Goal: Task Accomplishment & Management: Complete application form

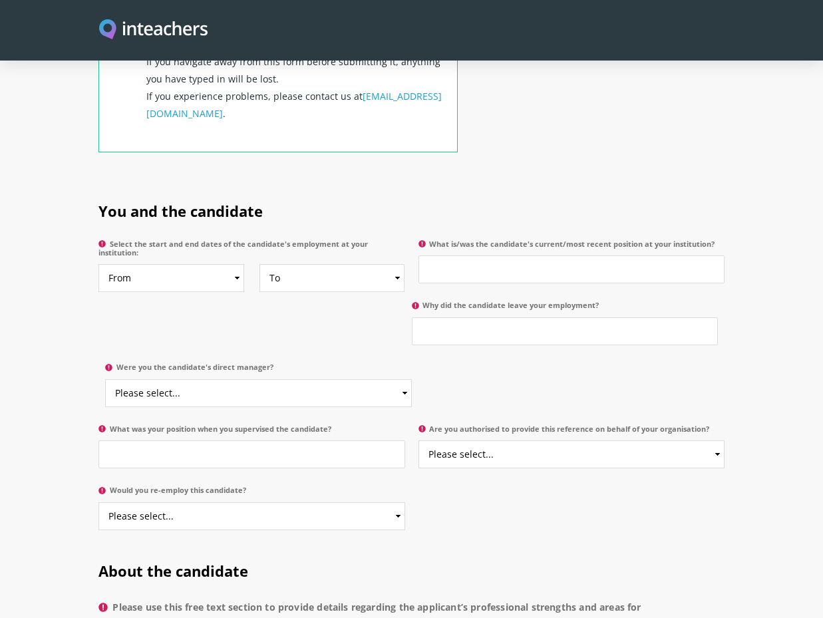
scroll to position [599, 0]
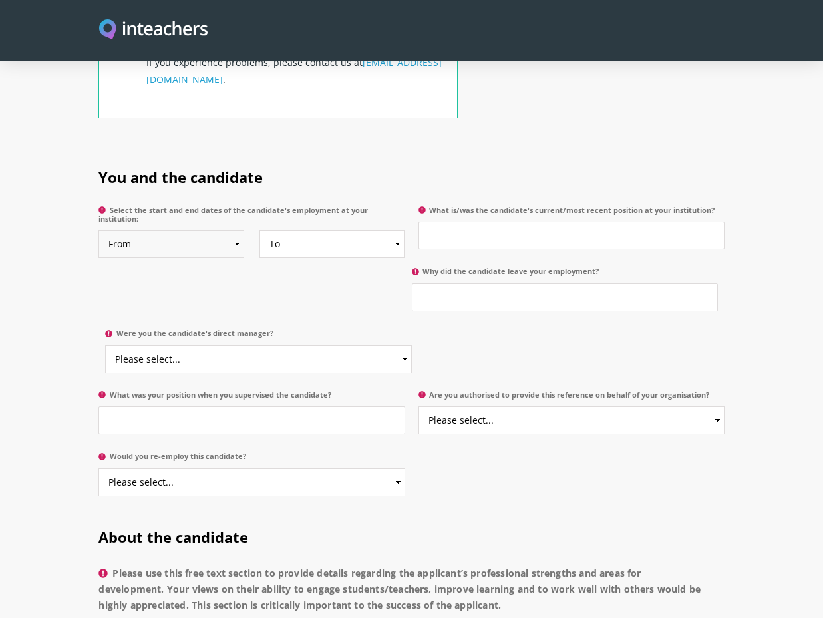
click at [184, 234] on select "From 2025 2024 2023 2022 2021 2020 2019 2018 2017 2016 2015 2014 2013 2012 2011…" at bounding box center [171, 244] width 146 height 28
select select "2016"
click at [98, 230] on select "From 2025 2024 2023 2022 2021 2020 2019 2018 2017 2016 2015 2014 2013 2012 2011…" at bounding box center [171, 244] width 146 height 28
click at [291, 230] on select "To Currently 2025 2024 2023 2022 2021 2020 2019 2018 2017 2016 2015 2014 2013 2…" at bounding box center [332, 244] width 146 height 28
select select "2018"
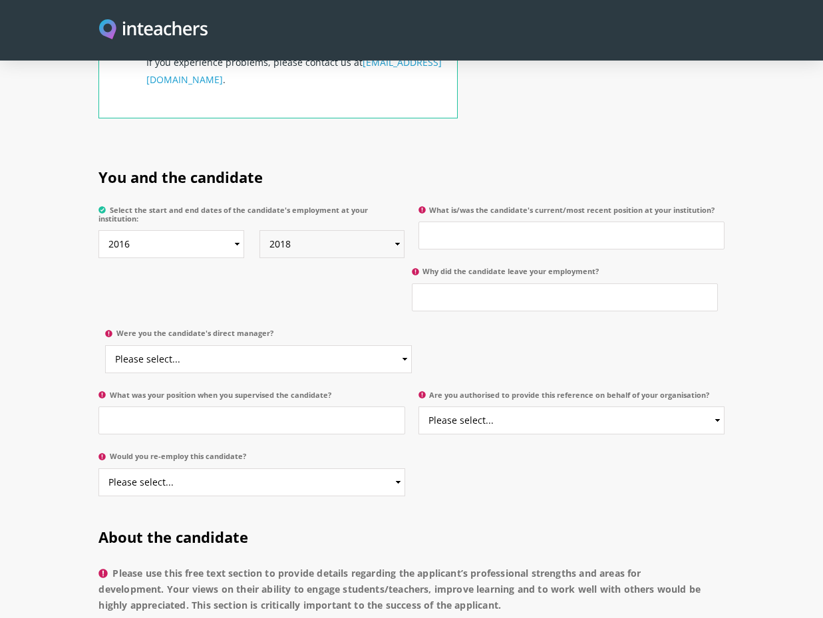
click at [259, 230] on select "To Currently 2025 2024 2023 2022 2021 2020 2019 2018 2017 2016 2015 2014 2013 2…" at bounding box center [332, 244] width 146 height 28
click at [510, 222] on input "What is/was the candidate's current/most recent position at your institution?" at bounding box center [571, 236] width 306 height 28
type input "High School Librarian"
click at [513, 286] on input "Why did the candidate leave your employment?" at bounding box center [565, 297] width 306 height 28
type input "To work abroad"
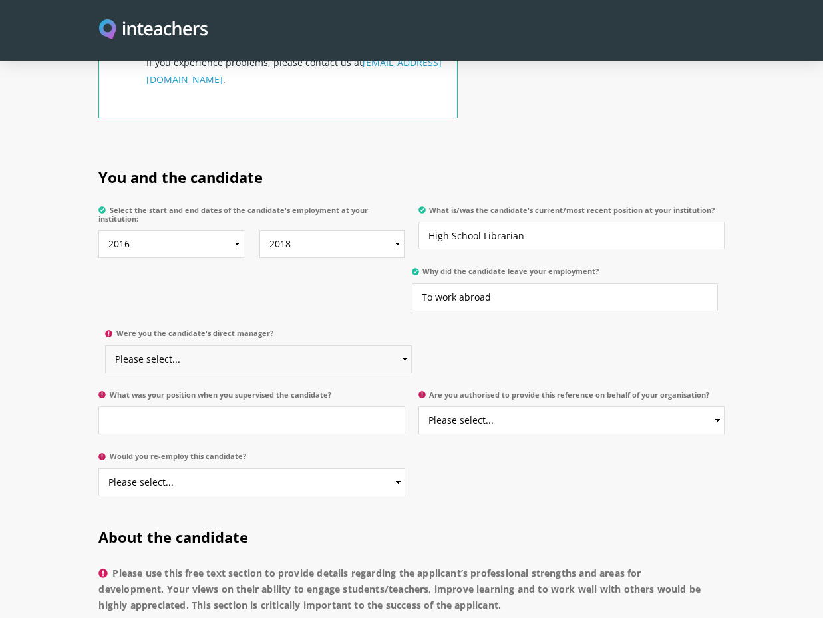
click at [306, 345] on select "Please select... Yes No" at bounding box center [258, 359] width 306 height 28
click at [105, 345] on select "Please select... Yes No" at bounding box center [258, 359] width 306 height 28
click at [287, 406] on input "What was your position when you supervised the candidate?" at bounding box center [251, 420] width 306 height 28
click at [226, 345] on select "Please select... Yes No" at bounding box center [258, 359] width 306 height 28
select select "Yes"
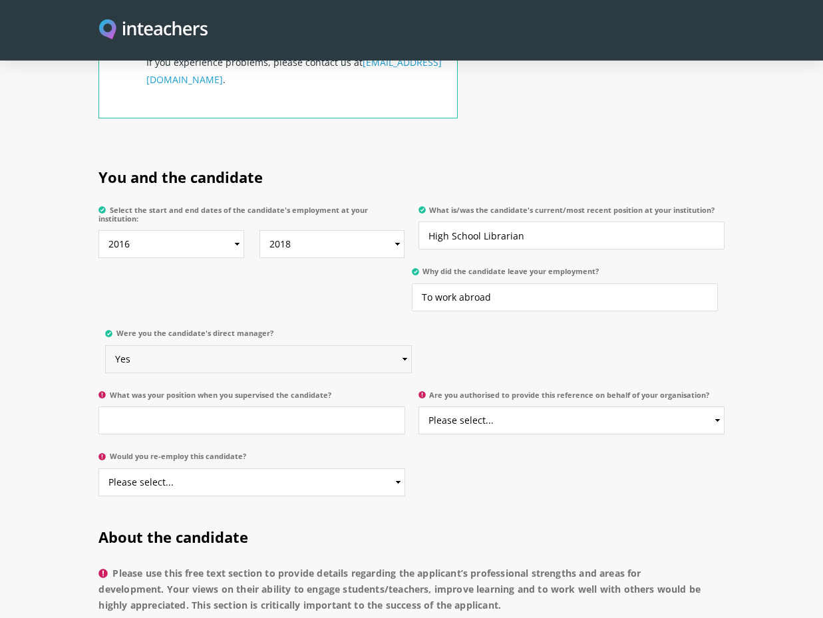
click at [105, 345] on select "Please select... Yes No" at bounding box center [258, 359] width 306 height 28
click at [205, 406] on input "What was your position when you supervised the candidate?" at bounding box center [251, 420] width 306 height 28
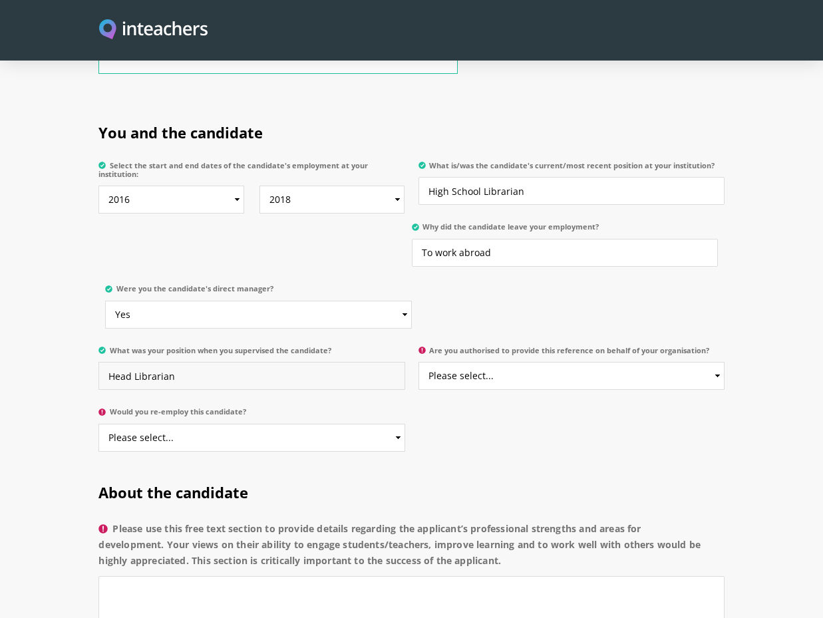
scroll to position [665, 0]
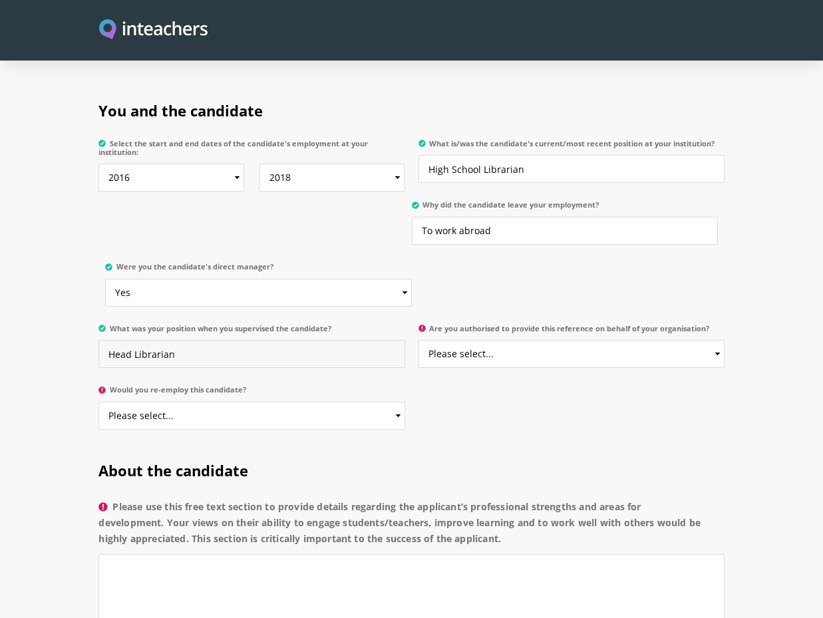
type input "Head Librarian"
click at [210, 402] on select "Please select... Yes No" at bounding box center [251, 416] width 306 height 28
select select "Yes"
click at [98, 402] on select "Please select... Yes No" at bounding box center [251, 416] width 306 height 28
click at [522, 340] on select "Please select... Yes No" at bounding box center [571, 354] width 306 height 28
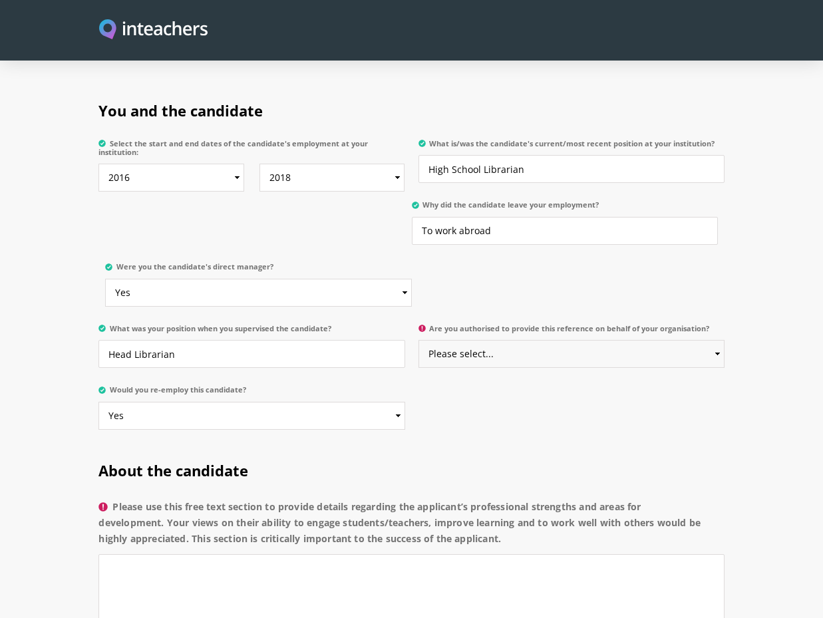
select select "Yes"
click at [418, 340] on select "Please select... Yes No" at bounding box center [571, 354] width 306 height 28
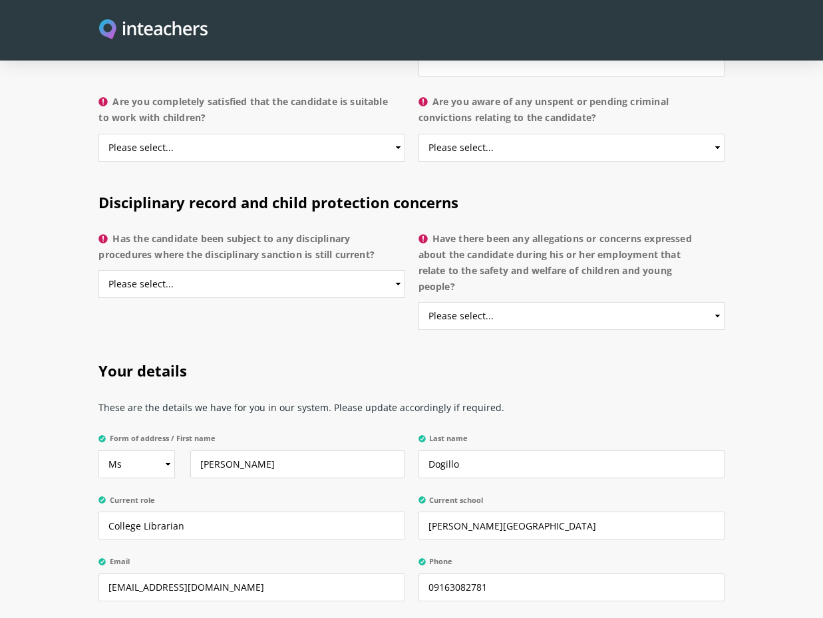
scroll to position [2395, 0]
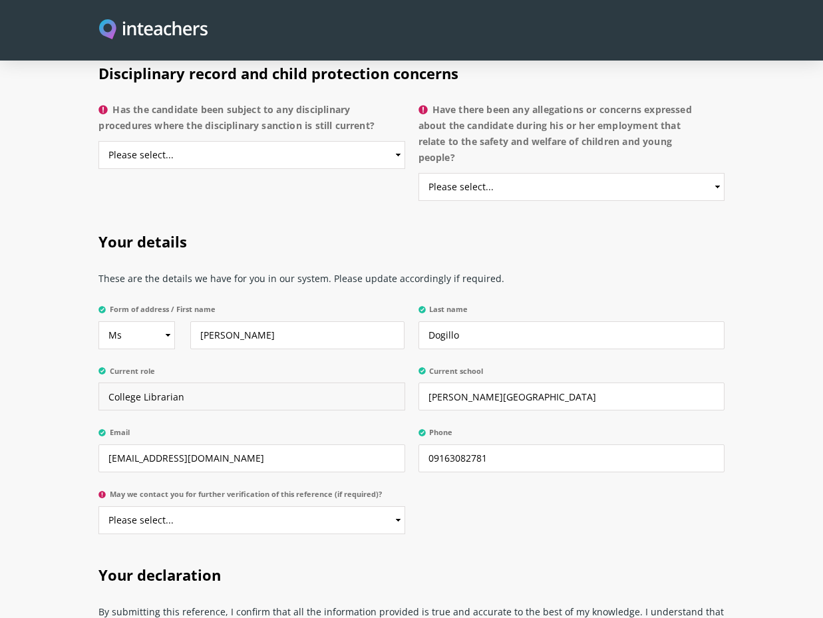
drag, startPoint x: 140, startPoint y: 377, endPoint x: 100, endPoint y: 378, distance: 39.3
click at [100, 383] on input "College Librarian" at bounding box center [251, 397] width 306 height 28
type input "Head Librarian"
click at [57, 391] on section "Your details These are the details we have for you in our system. Please update…" at bounding box center [411, 379] width 823 height 333
click at [563, 383] on input "[PERSON_NAME][GEOGRAPHIC_DATA]" at bounding box center [571, 397] width 306 height 28
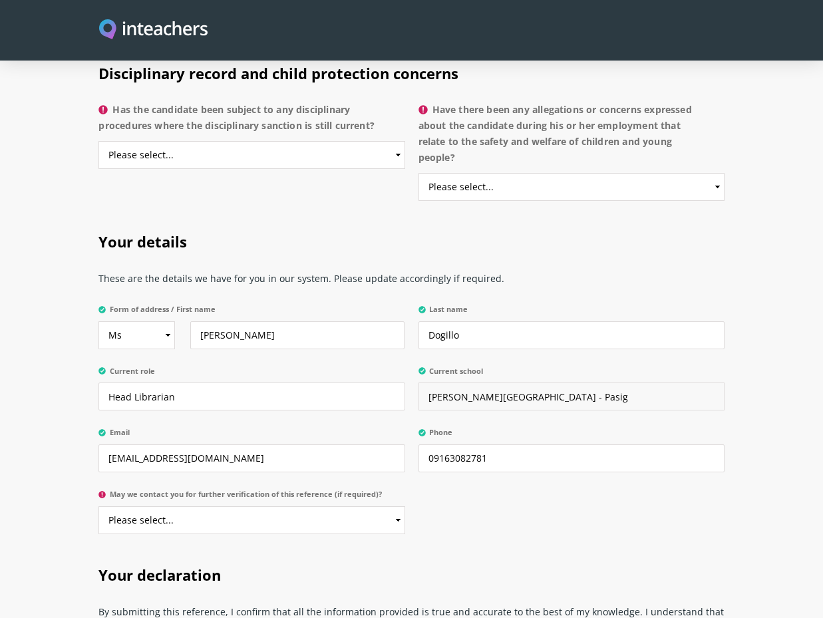
type input "[PERSON_NAME][GEOGRAPHIC_DATA] - Pasig"
click at [556, 524] on div "Your details These are the details we have for you in our system. Please update…" at bounding box center [411, 379] width 639 height 333
drag, startPoint x: 214, startPoint y: 441, endPoint x: 82, endPoint y: 419, distance: 133.5
click at [82, 419] on section "Your details These are the details we have for you in our system. Please update…" at bounding box center [411, 379] width 823 height 333
type input "[PERSON_NAME][EMAIL_ADDRESS][PERSON_NAME][DOMAIN_NAME]"
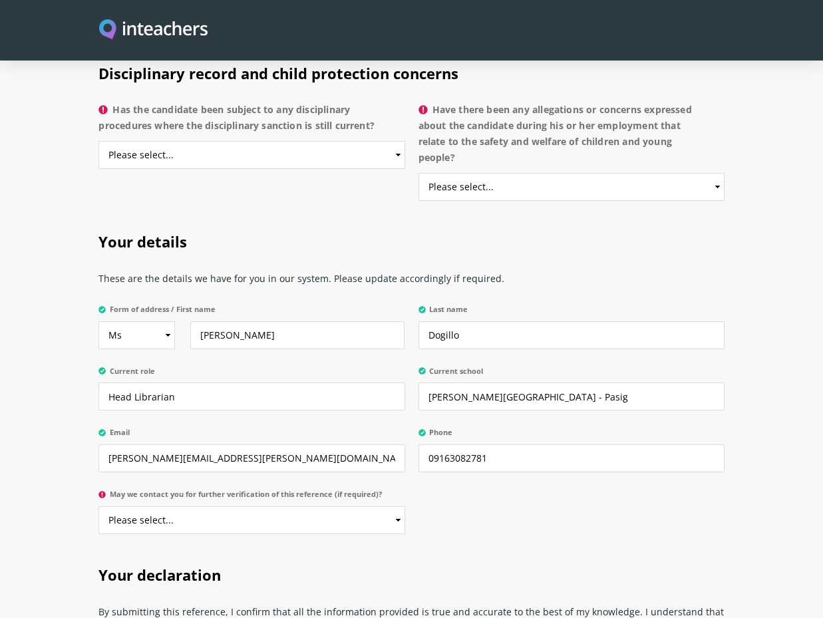
click at [430, 490] on div "Your details These are the details we have for you in our system. Please update…" at bounding box center [411, 379] width 639 height 333
click at [349, 506] on select "Please select... Yes No" at bounding box center [251, 520] width 306 height 28
click at [438, 498] on div "Your details These are the details we have for you in our system. Please update…" at bounding box center [411, 379] width 639 height 333
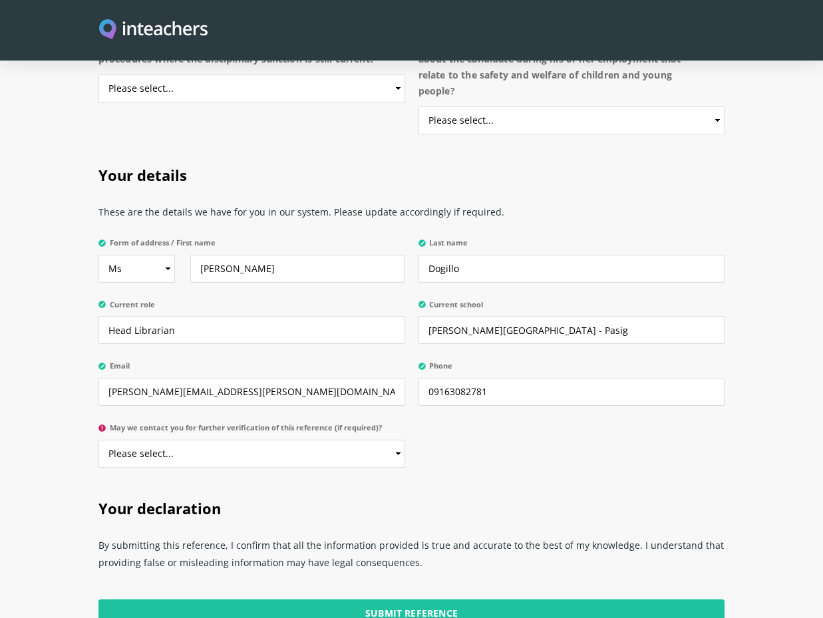
scroll to position [2528, 0]
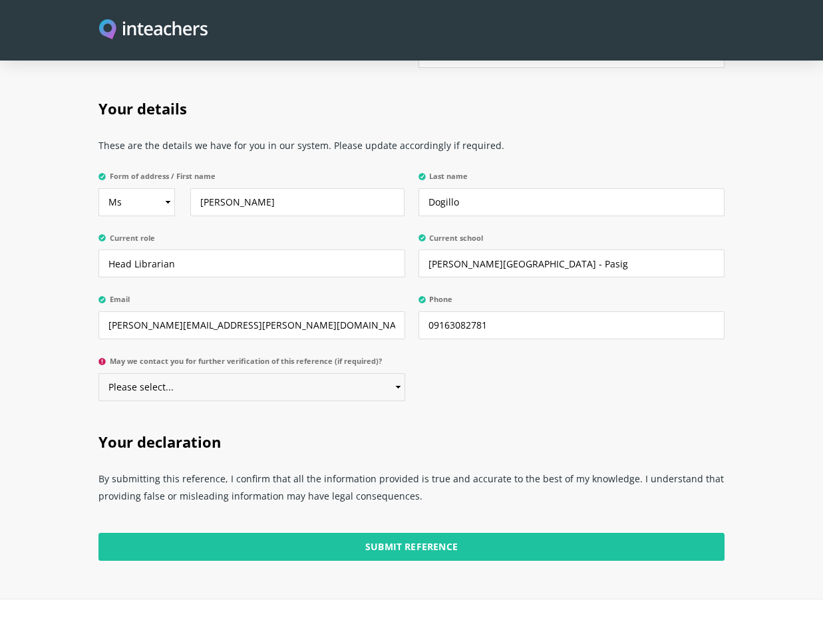
click at [308, 378] on select "Please select... Yes No" at bounding box center [251, 387] width 306 height 28
select select "Yes"
click at [98, 373] on select "Please select... Yes No" at bounding box center [251, 387] width 306 height 28
click at [384, 413] on h2 "Your declaration" at bounding box center [410, 439] width 625 height 52
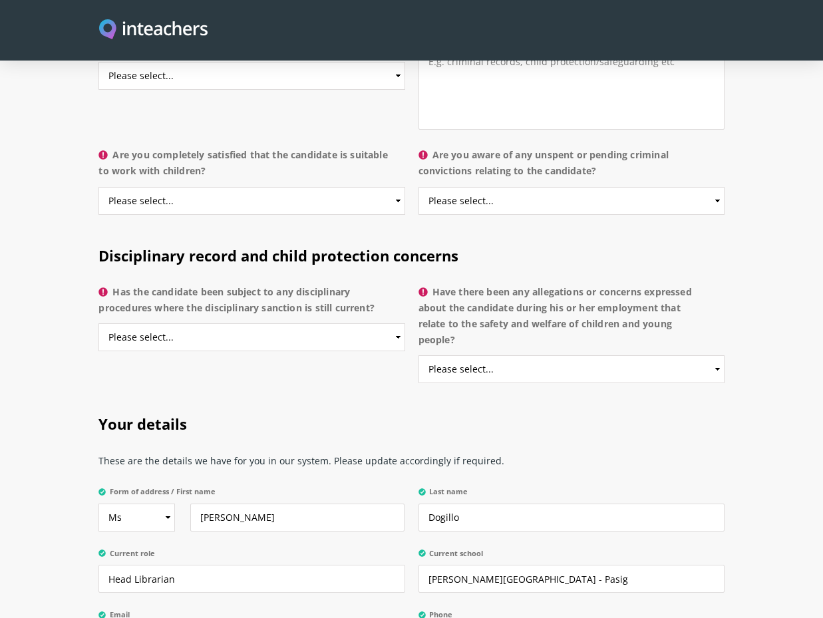
scroll to position [2129, 0]
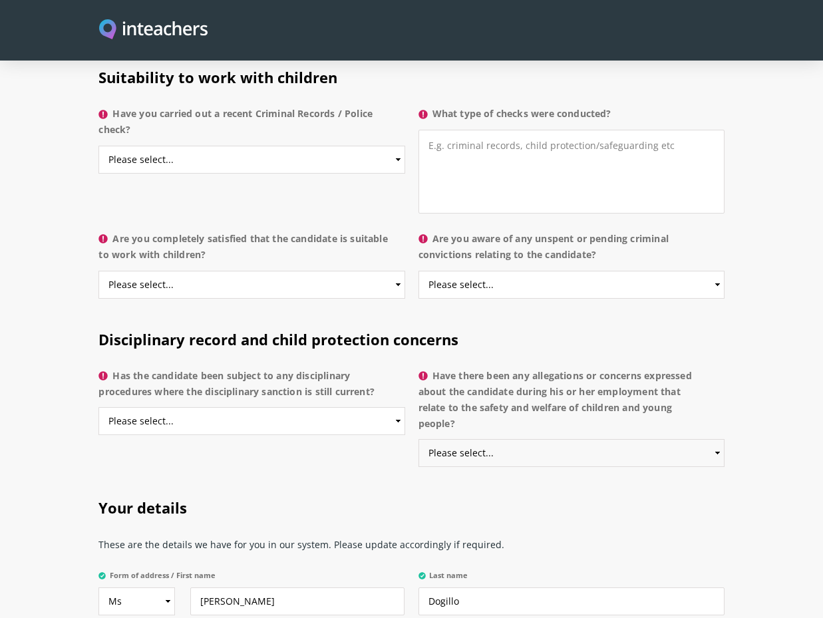
click at [489, 439] on select "Please select... Yes No Do not know" at bounding box center [571, 453] width 306 height 28
select select "No"
click at [418, 439] on select "Please select... Yes No Do not know" at bounding box center [571, 453] width 306 height 28
click at [325, 407] on select "Please select... Yes No Do not know" at bounding box center [251, 421] width 306 height 28
select select "No"
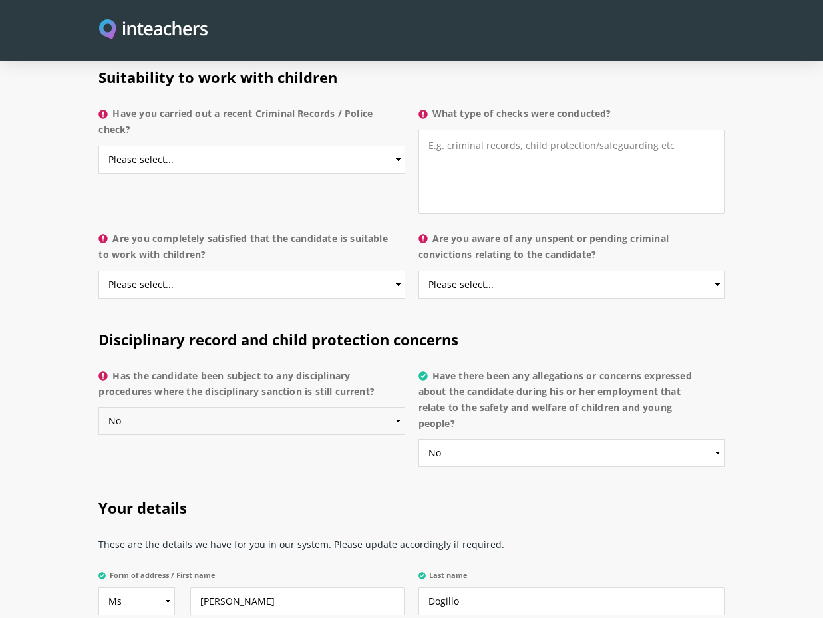
click at [98, 407] on select "Please select... Yes No Do not know" at bounding box center [251, 421] width 306 height 28
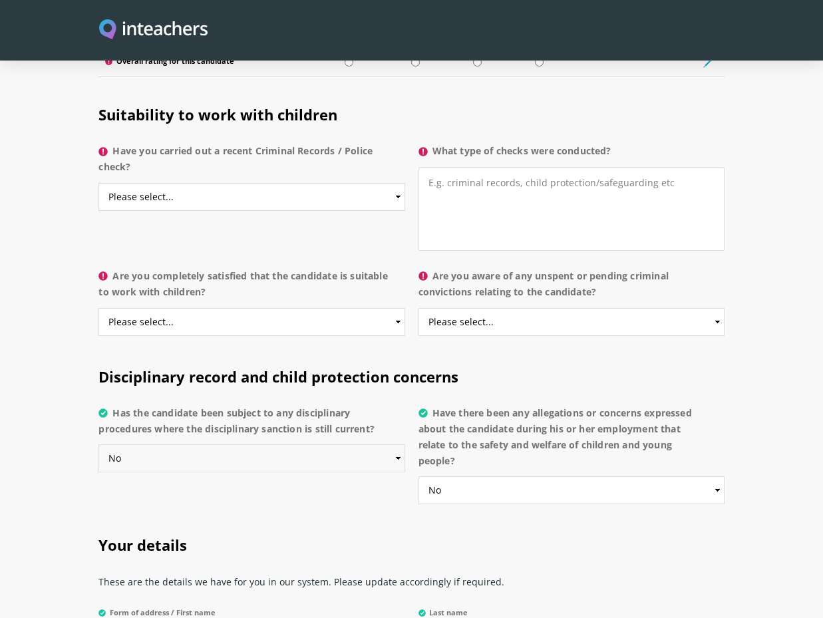
scroll to position [2062, 0]
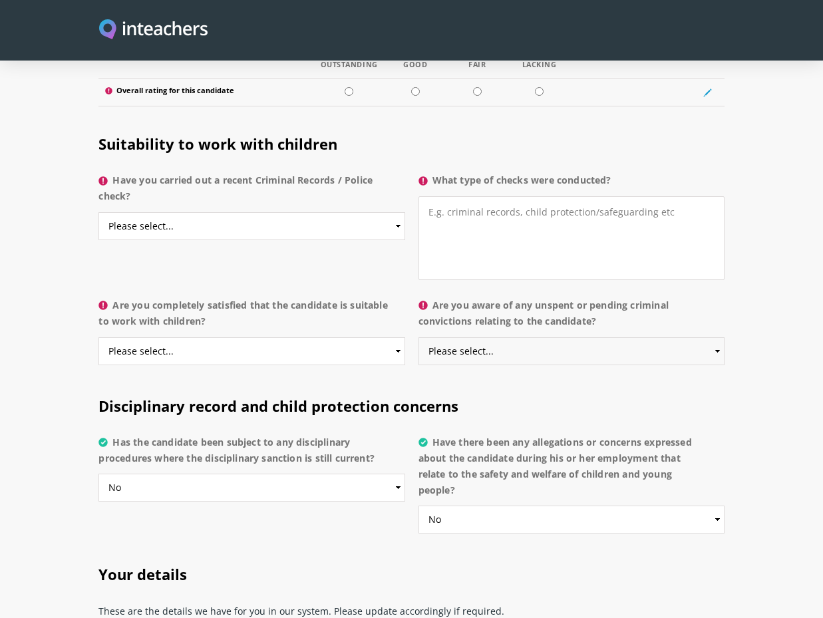
click at [556, 337] on select "Please select... Yes No Do not know" at bounding box center [571, 351] width 306 height 28
select select "No"
click at [418, 337] on select "Please select... Yes No Do not know" at bounding box center [571, 351] width 306 height 28
click at [261, 339] on select "Please select... Yes No Do not know" at bounding box center [251, 351] width 306 height 28
select select "Yes"
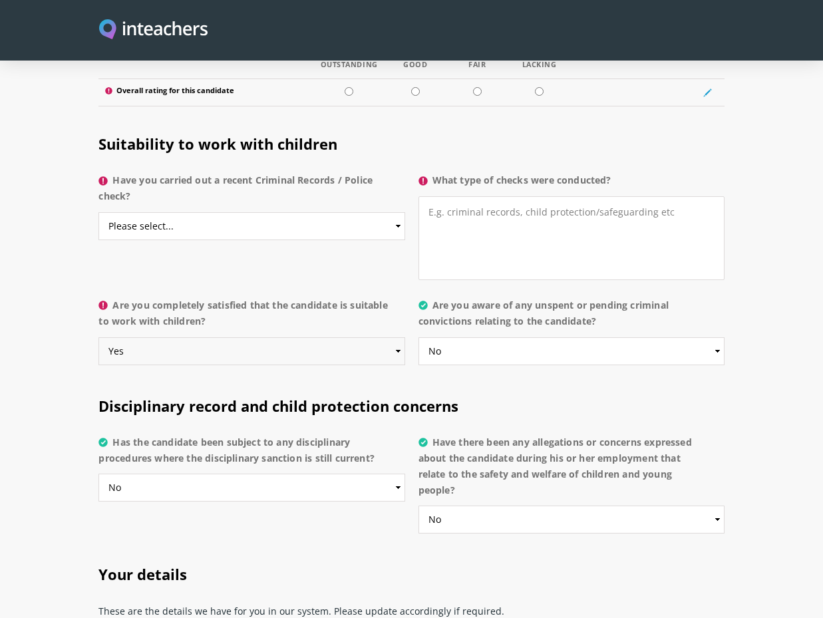
click at [98, 337] on select "Please select... Yes No Do not know" at bounding box center [251, 351] width 306 height 28
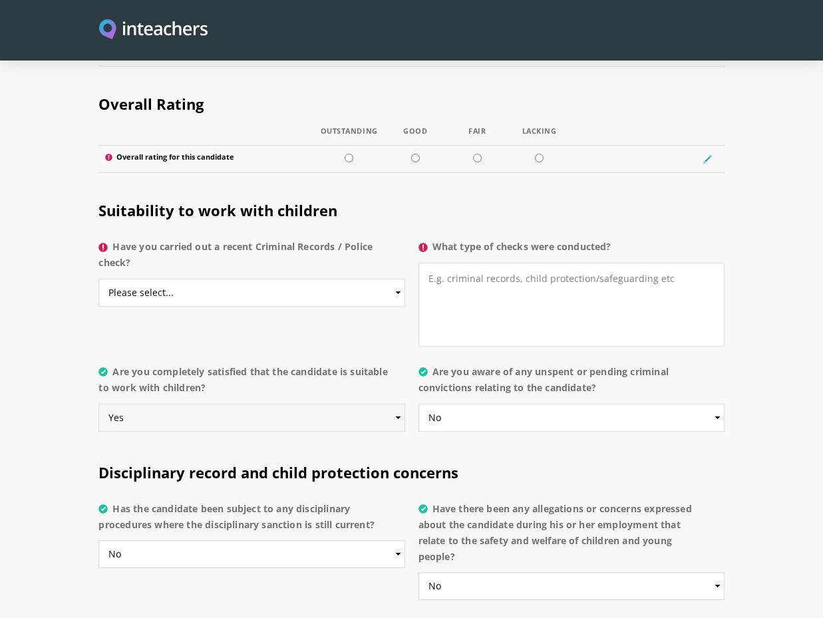
scroll to position [1929, 0]
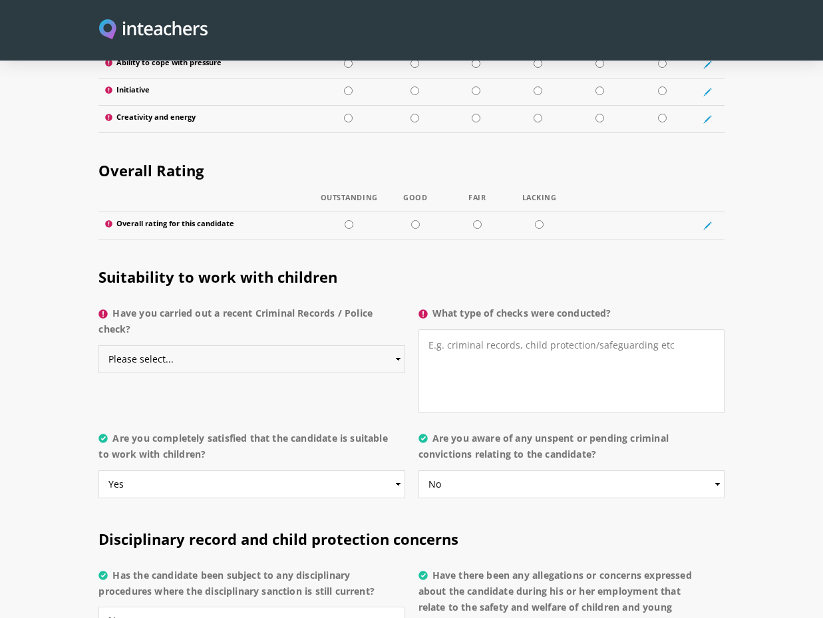
click at [234, 347] on select "Please select... Yes No Do not know" at bounding box center [251, 359] width 306 height 28
click at [98, 345] on select "Please select... Yes No Do not know" at bounding box center [251, 359] width 306 height 28
click at [518, 329] on textarea "What type of checks were conducted?" at bounding box center [571, 371] width 306 height 84
click at [231, 349] on select "Please select... Yes No Do not know" at bounding box center [251, 359] width 306 height 28
click at [98, 345] on select "Please select... Yes No Do not know" at bounding box center [251, 359] width 306 height 28
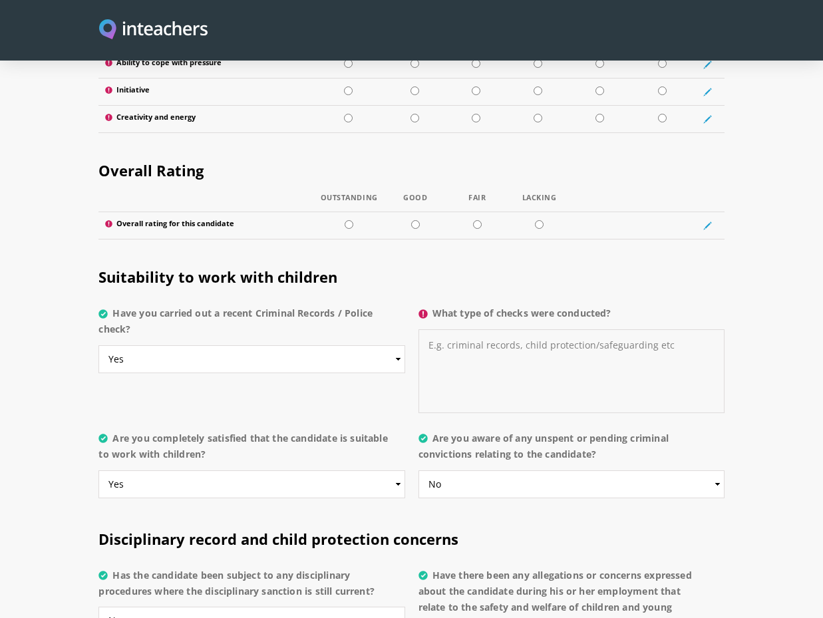
click at [519, 355] on textarea "What type of checks were conducted?" at bounding box center [571, 371] width 306 height 84
drag, startPoint x: 116, startPoint y: 295, endPoint x: 137, endPoint y: 307, distance: 24.8
click at [137, 307] on label "Have you carried out a recent Criminal Records / Police check?" at bounding box center [251, 325] width 306 height 40
copy label "Have you carried out a recent Criminal Records / Police check?"
drag, startPoint x: 436, startPoint y: 297, endPoint x: 649, endPoint y: 297, distance: 212.9
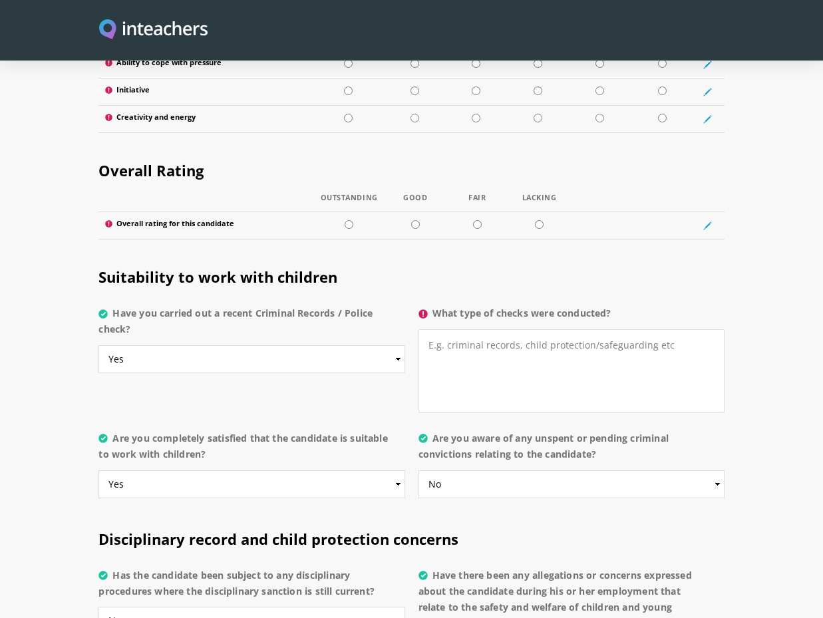
click at [649, 305] on label "What type of checks were conducted?" at bounding box center [571, 317] width 306 height 24
copy label "What type of checks were conducted?"
click at [292, 345] on select "Please select... Yes No Do not know" at bounding box center [251, 359] width 306 height 28
select select "No"
click at [98, 345] on select "Please select... Yes No Do not know" at bounding box center [251, 359] width 306 height 28
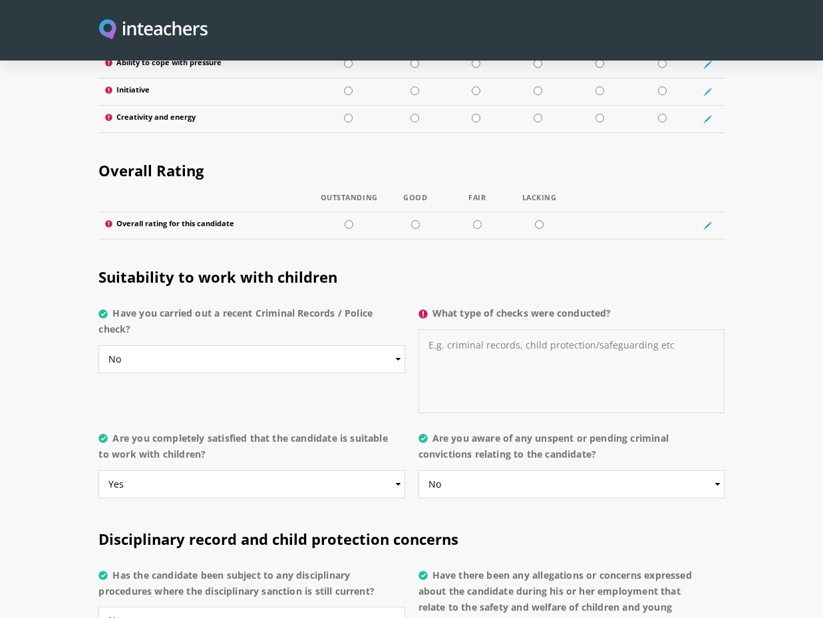
click at [482, 349] on textarea "What type of checks were conducted?" at bounding box center [571, 371] width 306 height 84
type textarea "N/A"
click at [563, 248] on h2 "Suitability to work with children" at bounding box center [410, 274] width 625 height 52
click at [349, 220] on input "radio" at bounding box center [349, 224] width 9 height 9
radio input "true"
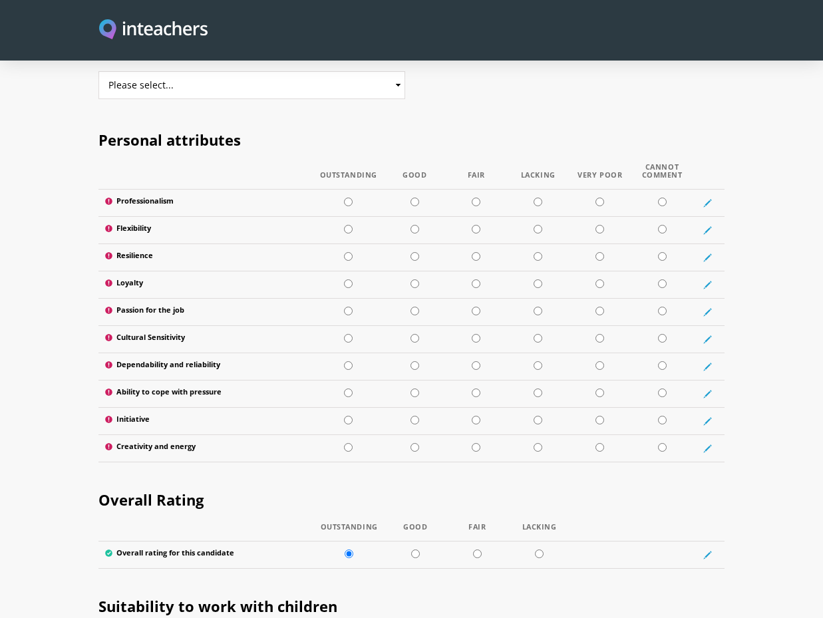
scroll to position [1597, 0]
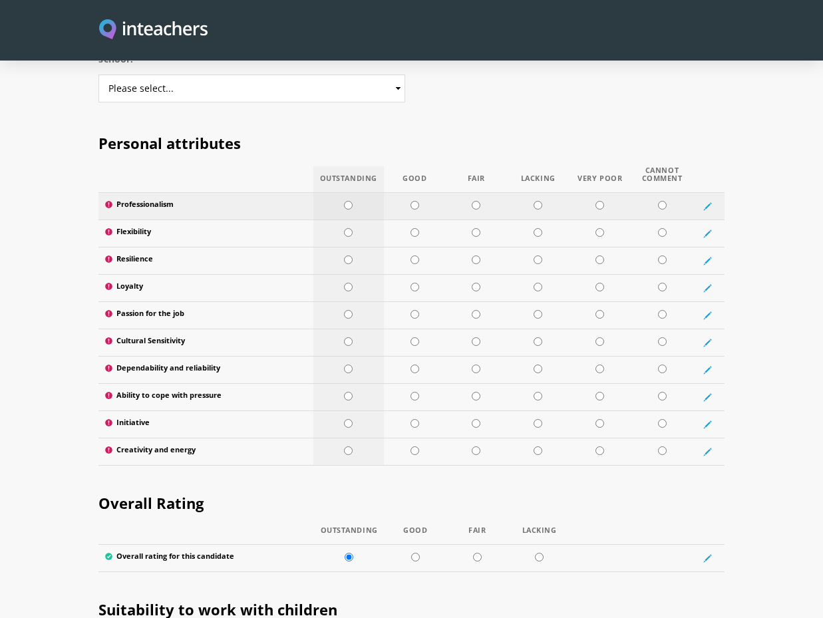
click at [349, 201] on input "radio" at bounding box center [348, 205] width 9 height 9
radio input "true"
click at [347, 228] on input "radio" at bounding box center [348, 232] width 9 height 9
radio input "true"
click at [348, 255] on input "radio" at bounding box center [348, 259] width 9 height 9
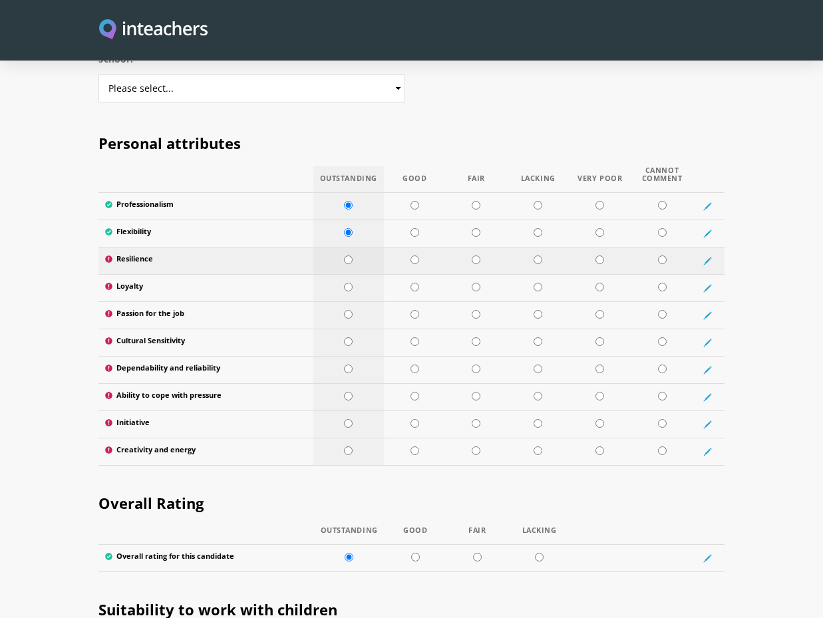
radio input "true"
click at [350, 283] on input "radio" at bounding box center [348, 287] width 9 height 9
radio input "true"
click at [346, 310] on input "radio" at bounding box center [348, 314] width 9 height 9
radio input "true"
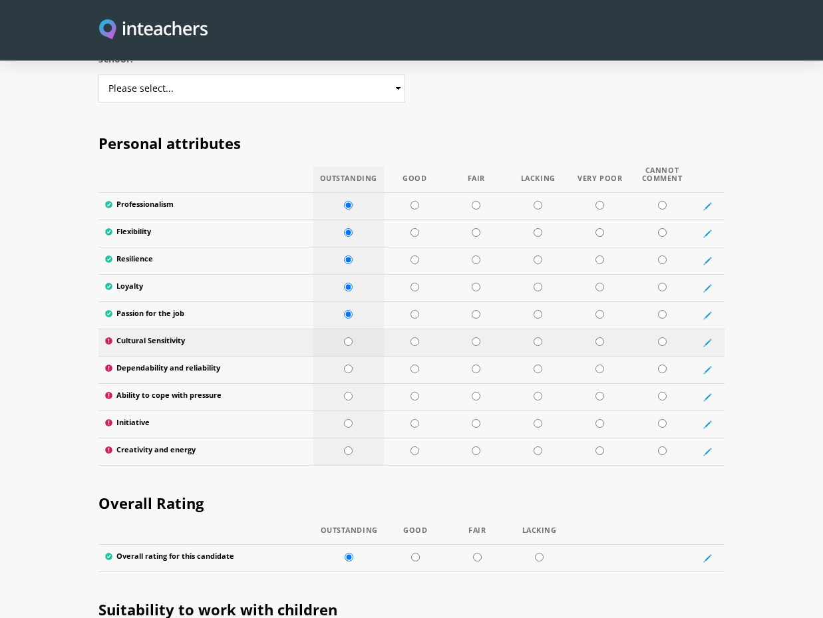
click at [345, 337] on input "radio" at bounding box center [348, 341] width 9 height 9
radio input "true"
click at [343, 357] on td at bounding box center [348, 370] width 71 height 27
radio input "true"
click at [345, 392] on input "radio" at bounding box center [348, 396] width 9 height 9
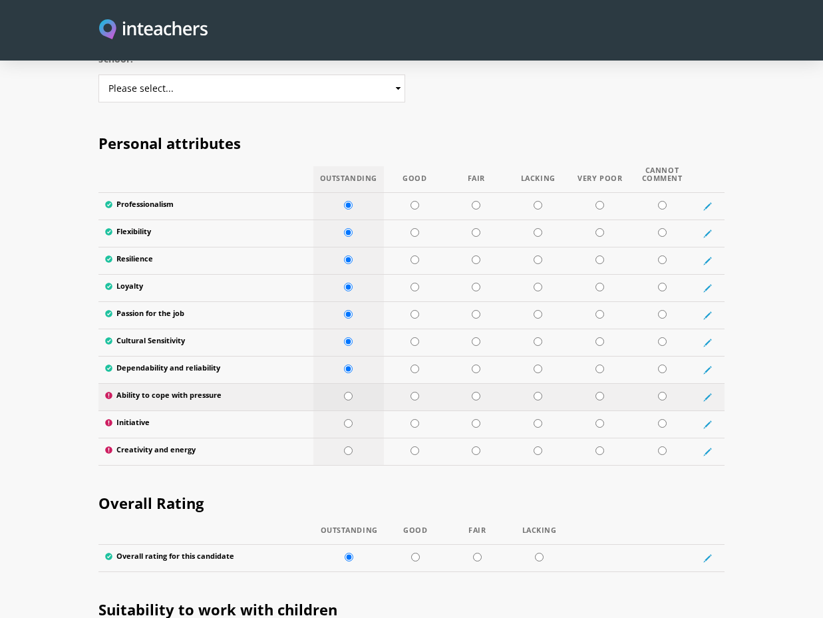
radio input "true"
drag, startPoint x: 351, startPoint y: 408, endPoint x: 348, endPoint y: 419, distance: 11.2
click at [351, 419] on input "radio" at bounding box center [348, 423] width 9 height 9
radio input "true"
click at [347, 439] on td at bounding box center [348, 451] width 71 height 27
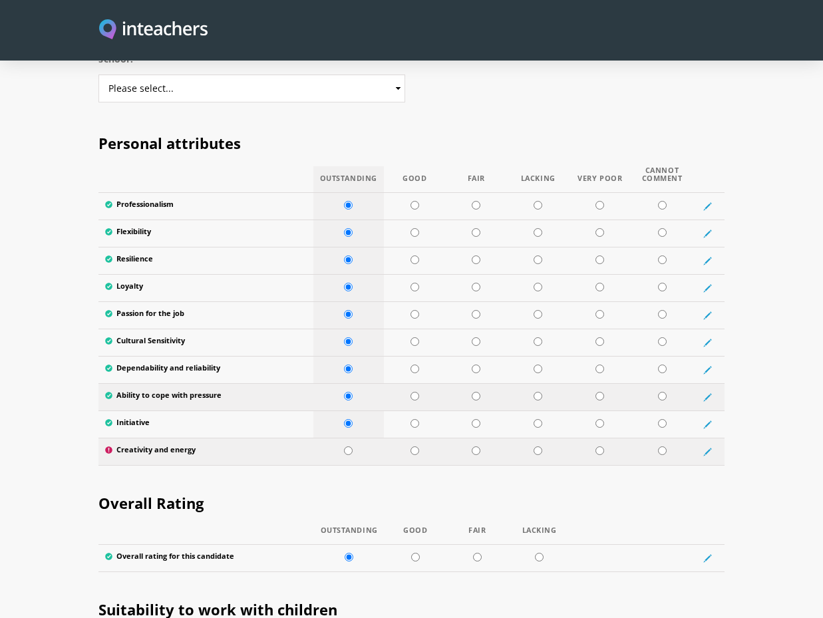
radio input "true"
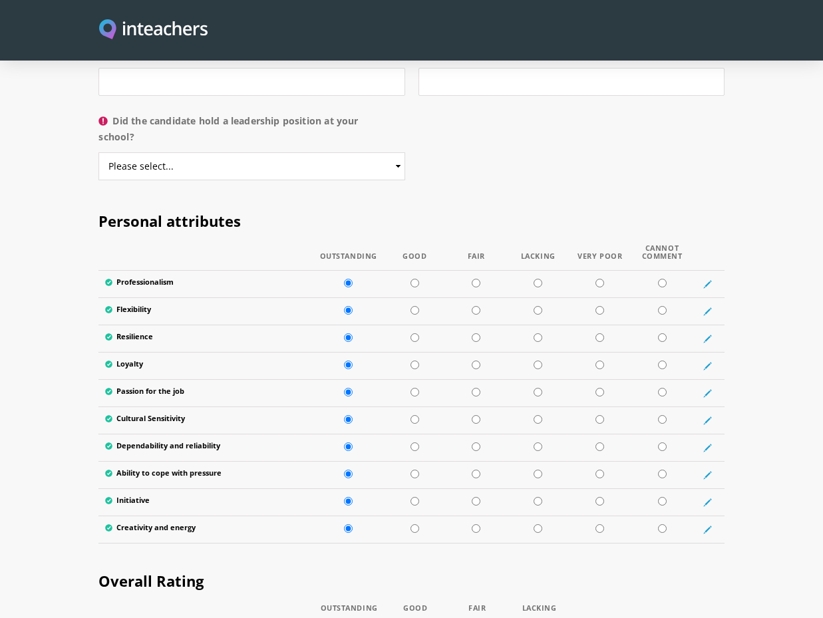
scroll to position [1397, 0]
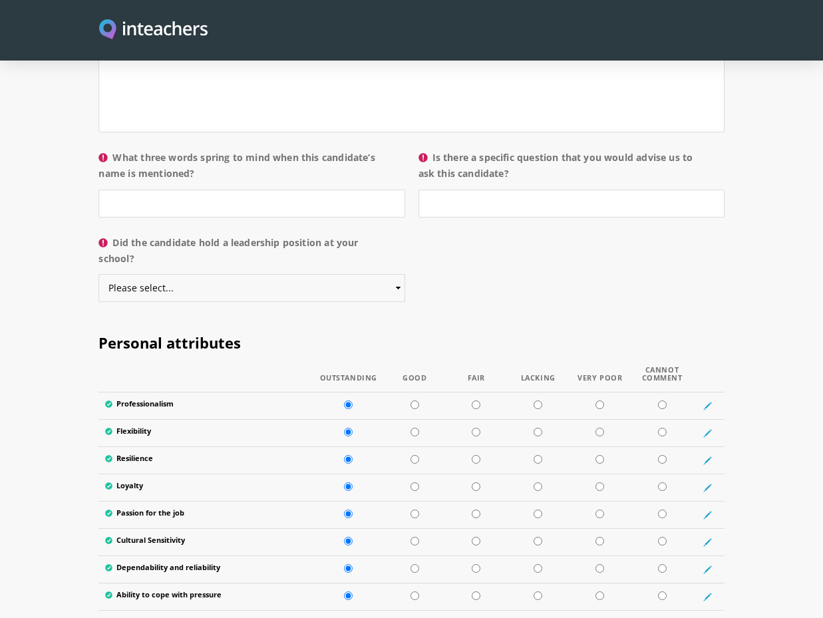
click at [147, 274] on select "Please select... Yes No" at bounding box center [251, 288] width 306 height 28
select select "Yes"
click at [98, 274] on select "Please select... Yes No" at bounding box center [251, 288] width 306 height 28
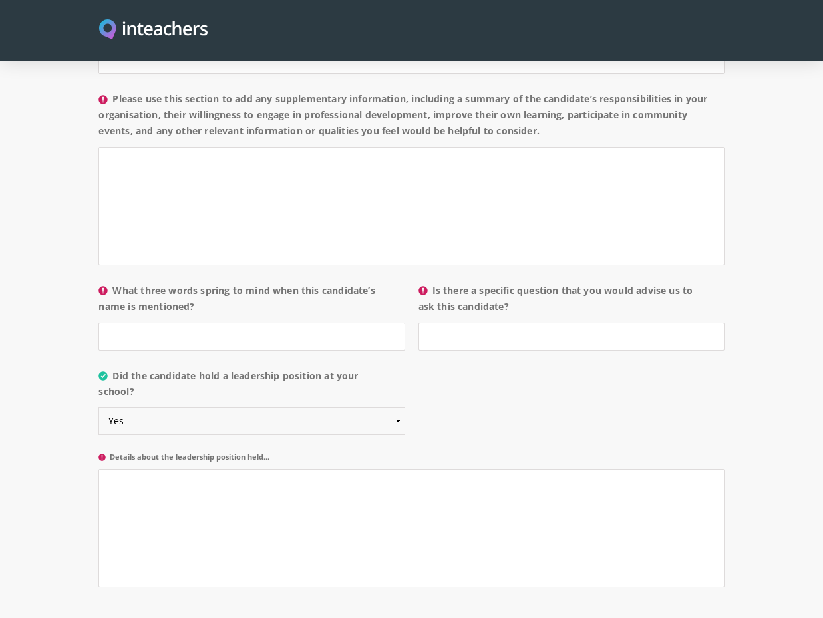
scroll to position [1331, 0]
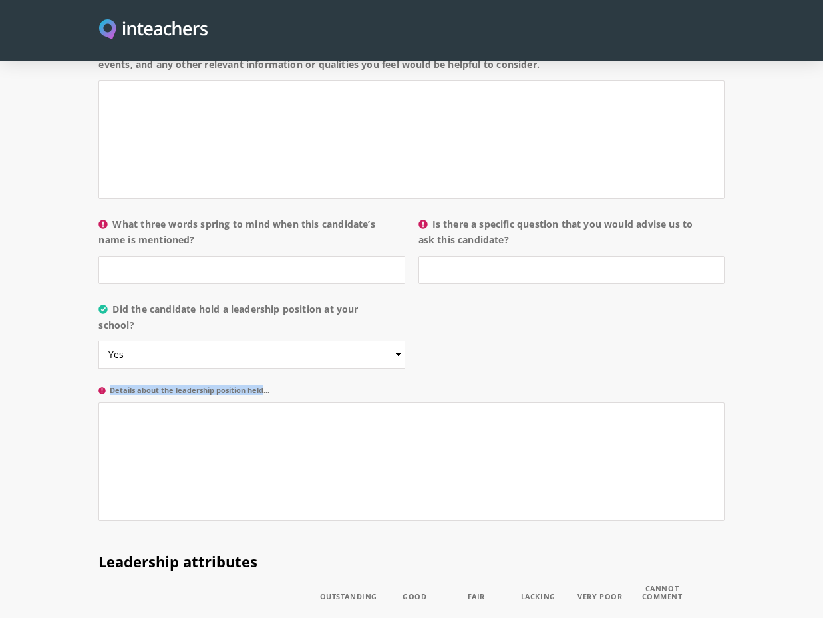
drag, startPoint x: 110, startPoint y: 372, endPoint x: 247, endPoint y: 379, distance: 137.2
click at [247, 386] on label "Details about the leadership position held..." at bounding box center [410, 394] width 625 height 17
copy label "Details about the leadership position"
click at [138, 404] on textarea "Details about the leadership position held..." at bounding box center [410, 461] width 625 height 118
paste textarea "Guides and supports teachers in integrating information literacy and digital sk…"
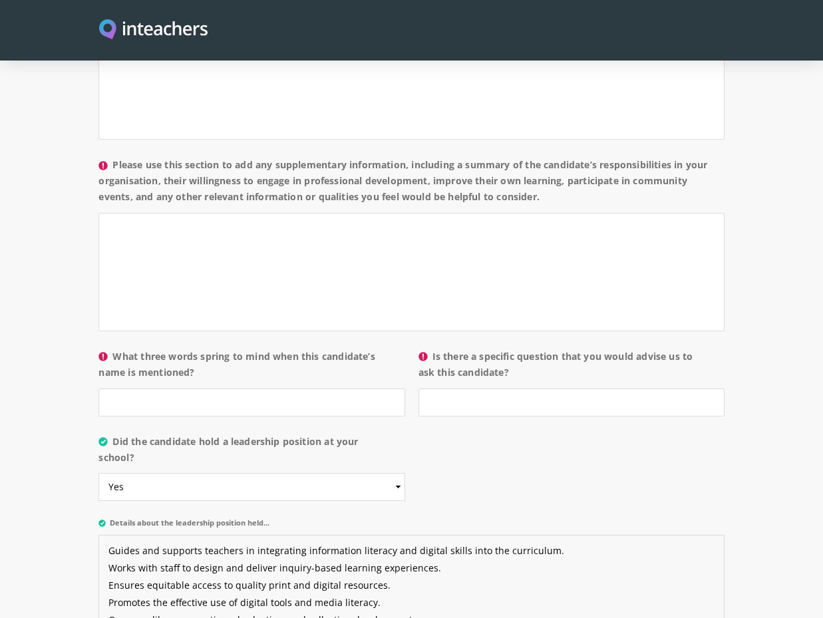
scroll to position [1198, 0]
type textarea "Guides and supports teachers in integrating information literacy and digital sk…"
click at [261, 391] on input "What three words spring to mind when this candidate’s name is mentioned?" at bounding box center [251, 403] width 306 height 28
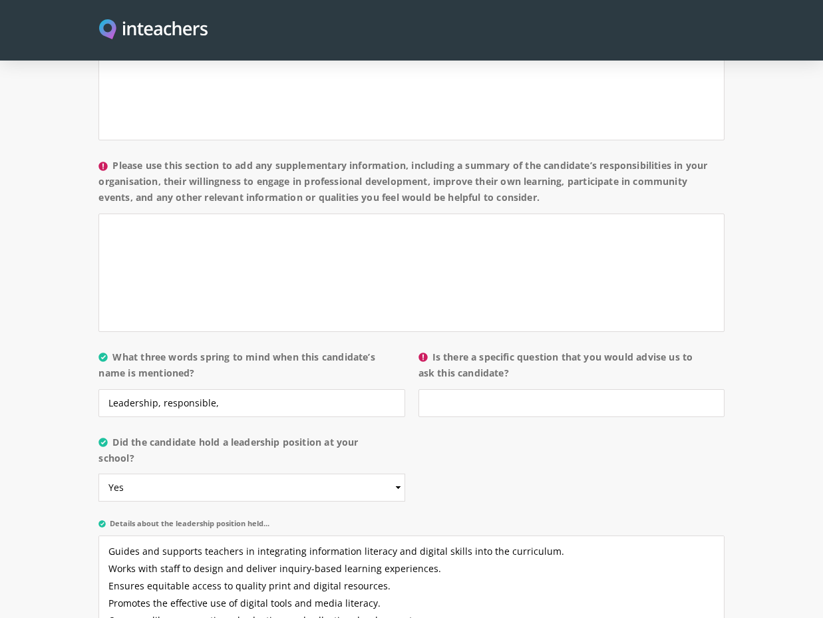
drag, startPoint x: 118, startPoint y: 337, endPoint x: 199, endPoint y: 361, distance: 83.8
click at [199, 361] on label "What three words spring to mind when this candidate’s name is mentioned?" at bounding box center [251, 369] width 306 height 40
copy label "What three words spring to mind when this candidate’s name is mentioned?"
drag, startPoint x: 220, startPoint y: 382, endPoint x: 66, endPoint y: 381, distance: 153.7
click at [66, 381] on section "About the candidate Please use this free text section to provide details regard…" at bounding box center [411, 288] width 823 height 756
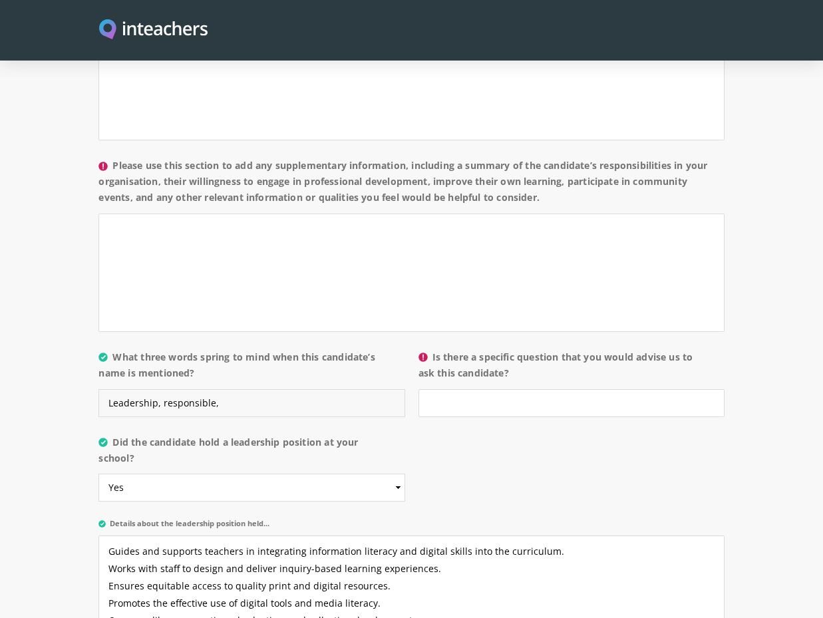
paste input "Innovative, Collaborative, Resourceful"
type input "Innovative, Collaborative, Resourceful"
click at [528, 447] on div "About the candidate Please use this free text section to provide details regard…" at bounding box center [410, 288] width 625 height 756
click at [528, 397] on input "Is there a specific question that you would advise us to ask this candidate?" at bounding box center [571, 403] width 306 height 28
click at [537, 462] on div "About the candidate Please use this free text section to provide details regard…" at bounding box center [410, 288] width 625 height 756
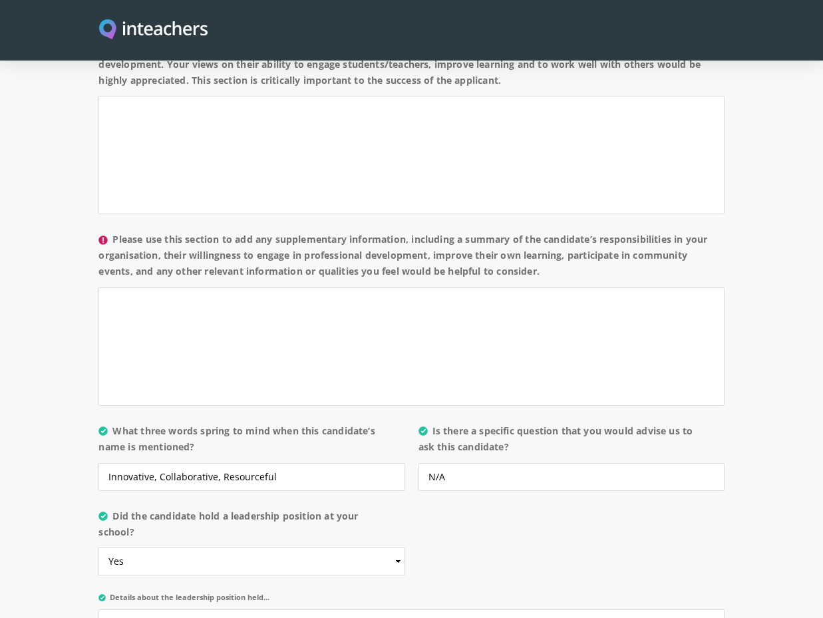
scroll to position [1131, 0]
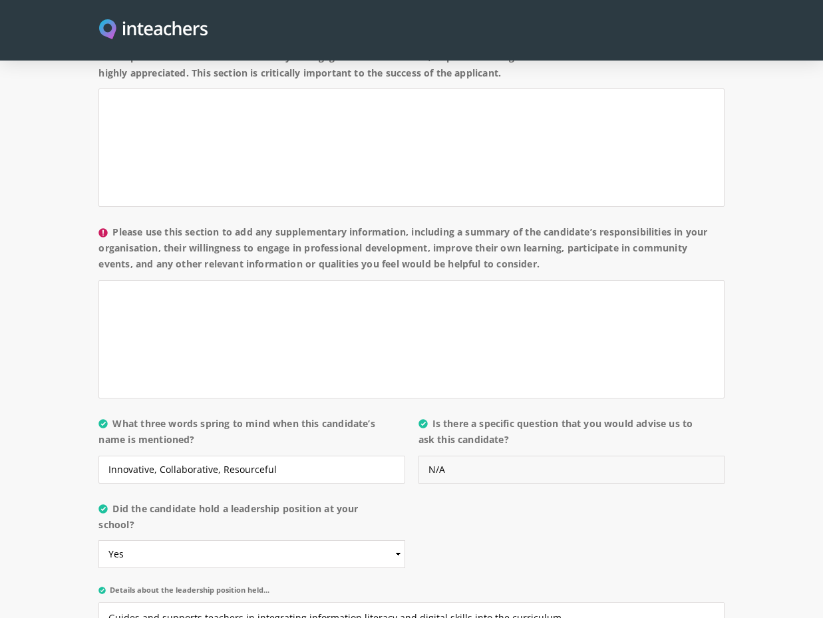
drag, startPoint x: 498, startPoint y: 454, endPoint x: 426, endPoint y: 446, distance: 72.3
click at [426, 456] on input "N/A" at bounding box center [571, 470] width 306 height 28
type input "No"
click at [730, 308] on div "About the candidate Please use this free text section to provide details regard…" at bounding box center [411, 354] width 639 height 756
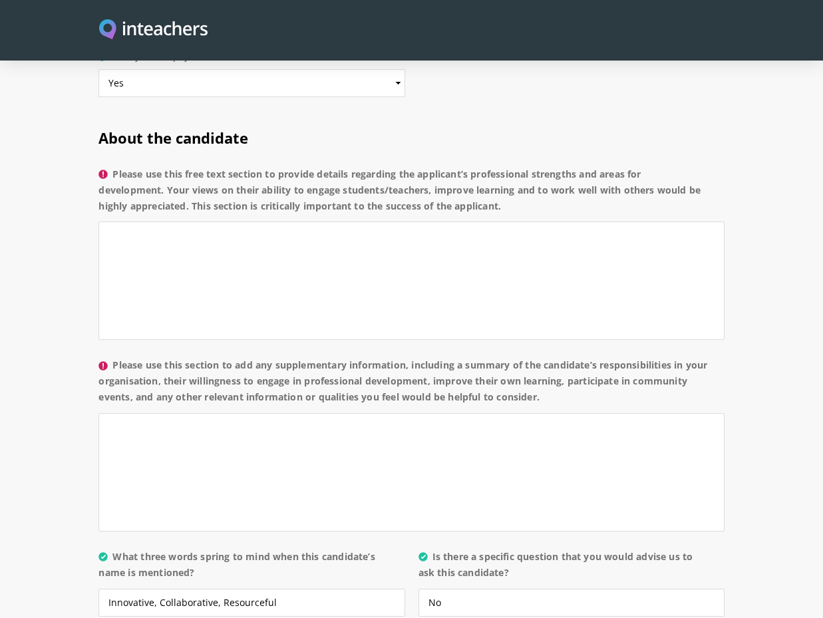
scroll to position [931, 0]
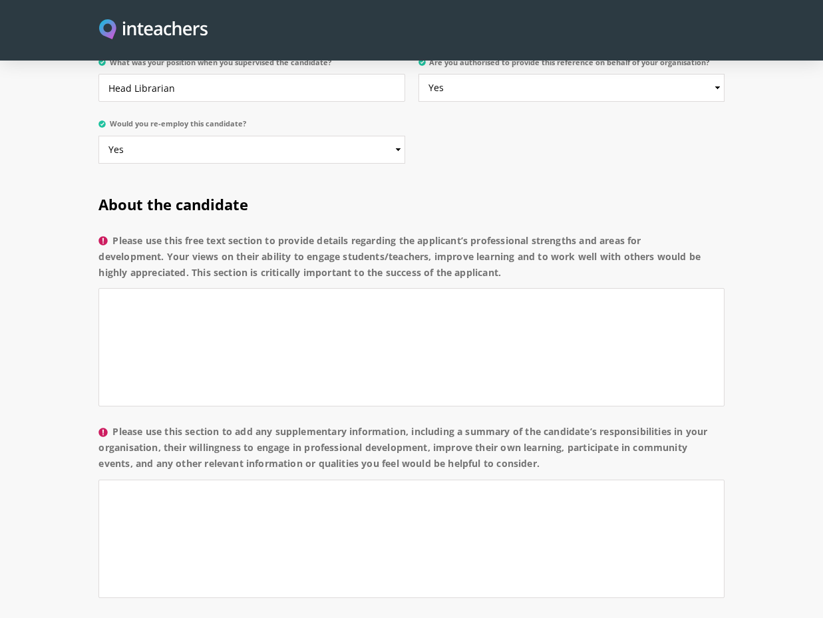
drag, startPoint x: 507, startPoint y: 256, endPoint x: 280, endPoint y: 220, distance: 229.7
click at [280, 233] on label "Please use this free text section to provide details regarding the applicant’s …" at bounding box center [410, 261] width 625 height 56
copy label "provide details regarding the applicant’s professional strengths and areas for …"
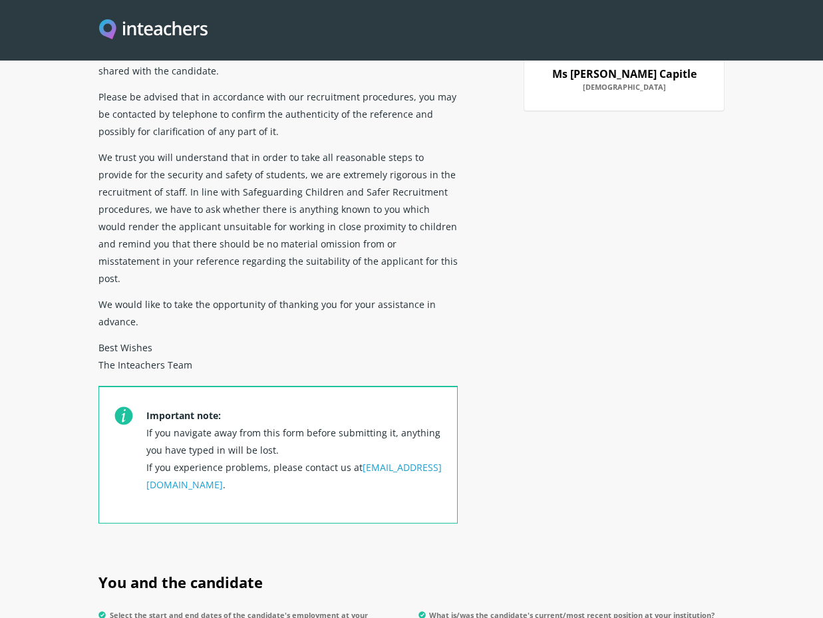
scroll to position [0, 0]
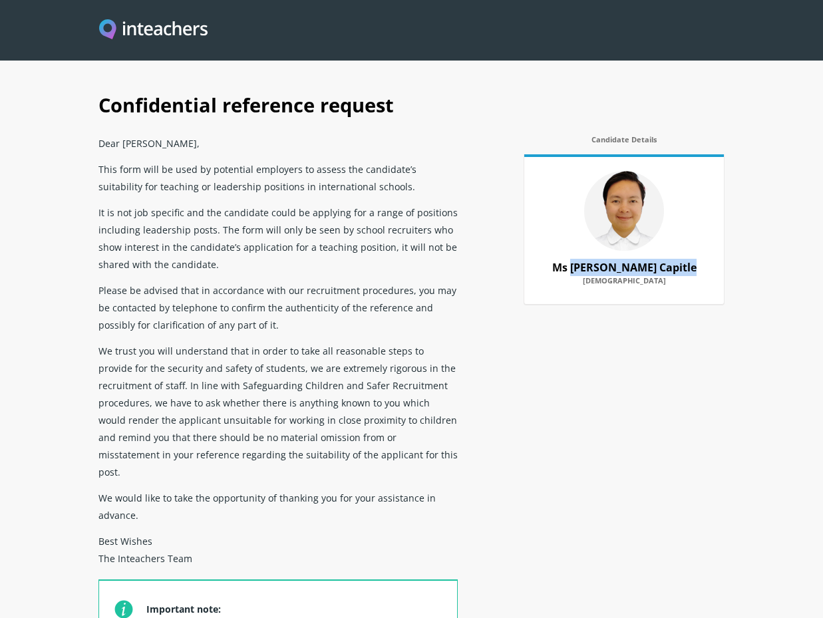
drag, startPoint x: 578, startPoint y: 269, endPoint x: 689, endPoint y: 268, distance: 111.1
click at [689, 268] on p "Ms [PERSON_NAME] Capitle Filipino" at bounding box center [624, 274] width 173 height 41
drag, startPoint x: 556, startPoint y: 267, endPoint x: 690, endPoint y: 267, distance: 133.7
click at [690, 267] on p "Ms [PERSON_NAME] Capitle Filipino" at bounding box center [624, 274] width 173 height 41
copy strong "Ms [PERSON_NAME] Capitle"
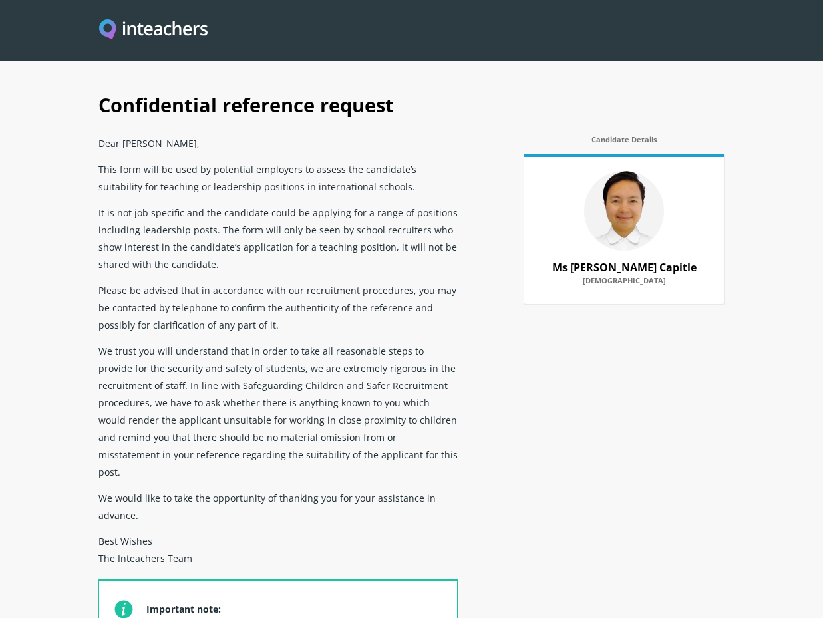
click at [556, 459] on div "Confidential reference request Dear [PERSON_NAME], This form will be used by po…" at bounding box center [411, 412] width 639 height 669
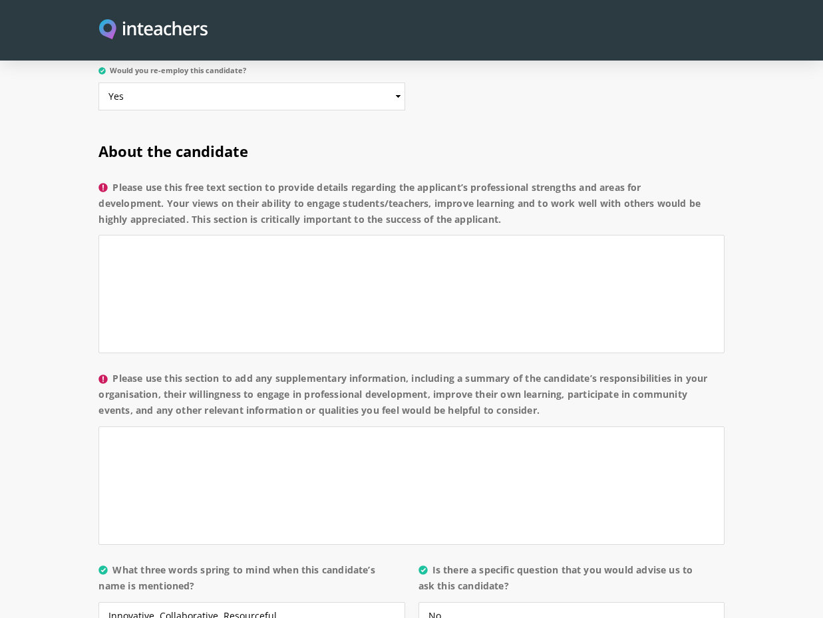
scroll to position [998, 0]
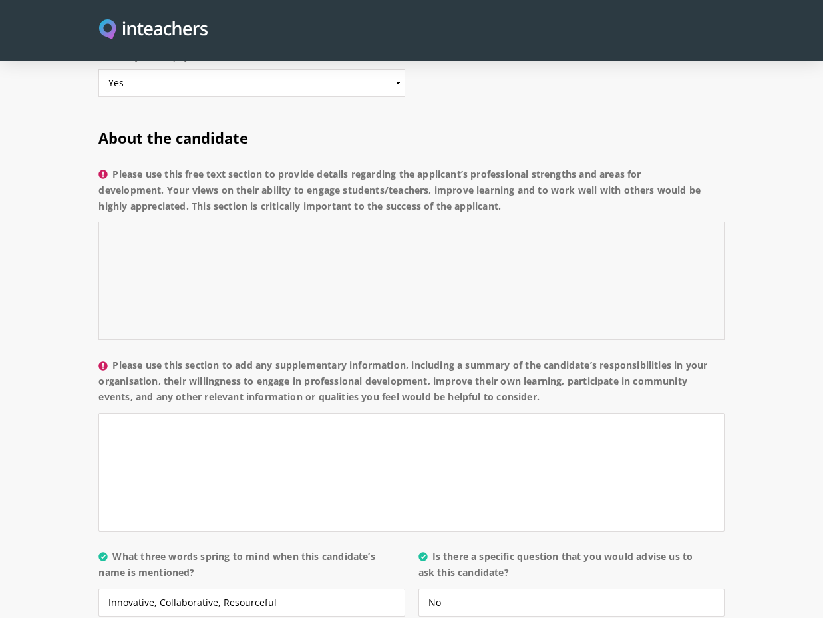
click at [125, 222] on textarea "Please use this free text section to provide details regarding the applicant’s …" at bounding box center [410, 281] width 625 height 118
paste textarea "Ms [PERSON_NAME] Capitle demonstrates strong professional competence and a clea…"
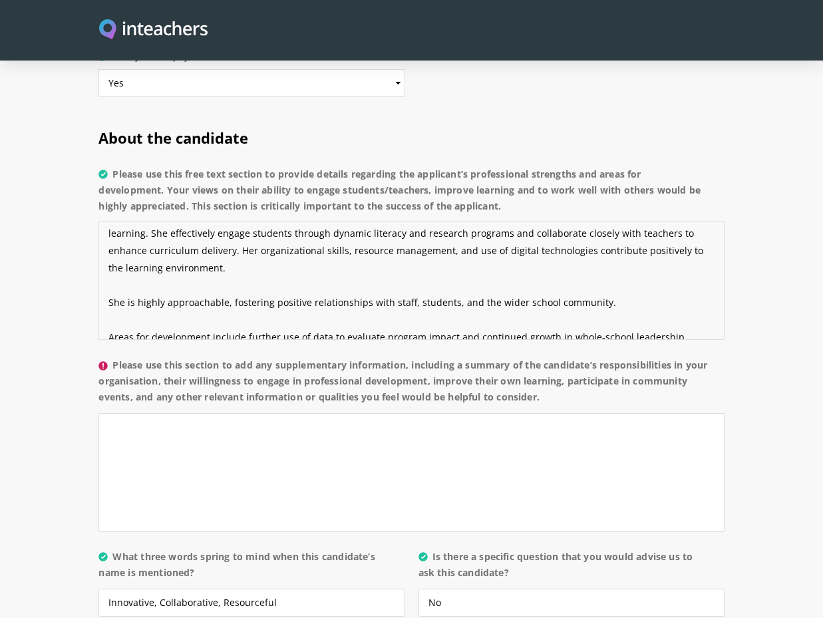
scroll to position [0, 0]
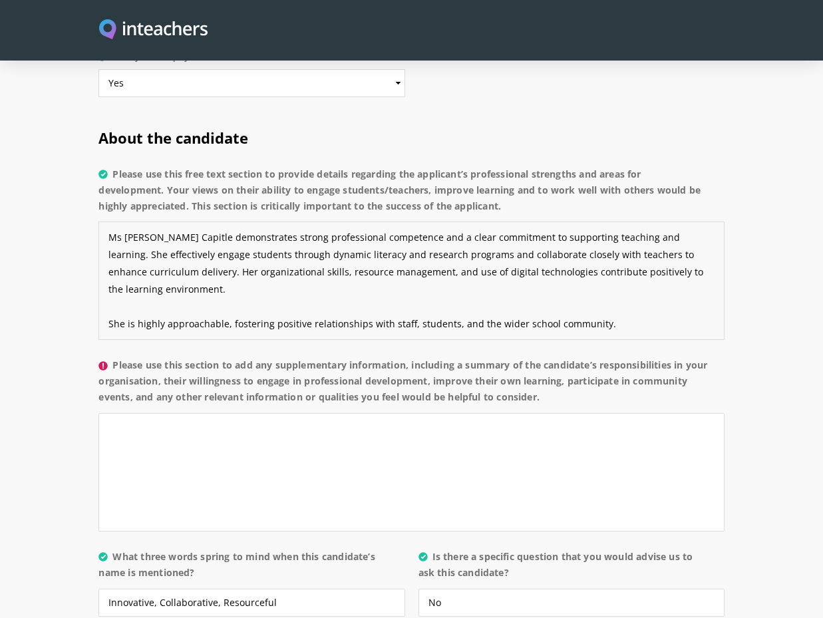
click at [150, 291] on textarea "Ms [PERSON_NAME] Capitle demonstrates strong professional competence and a clea…" at bounding box center [410, 281] width 625 height 118
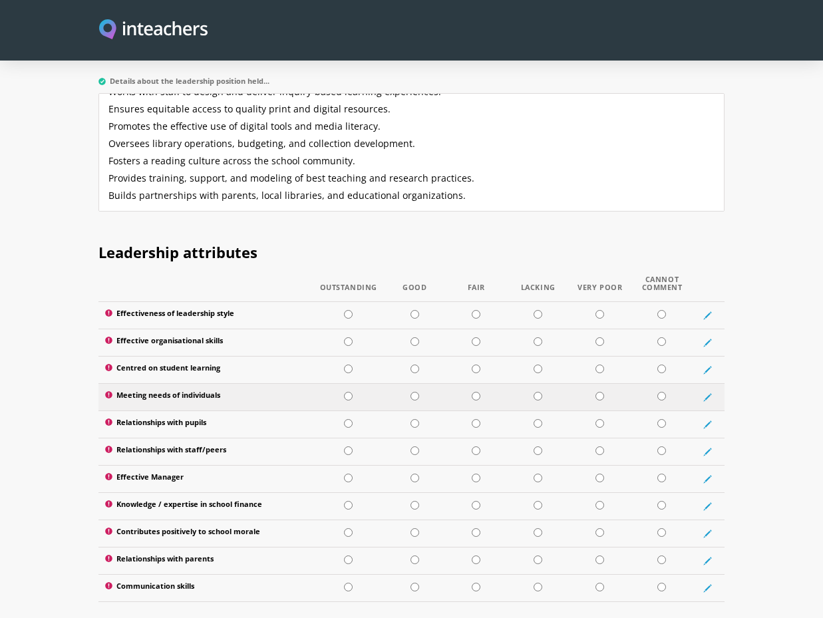
scroll to position [1663, 0]
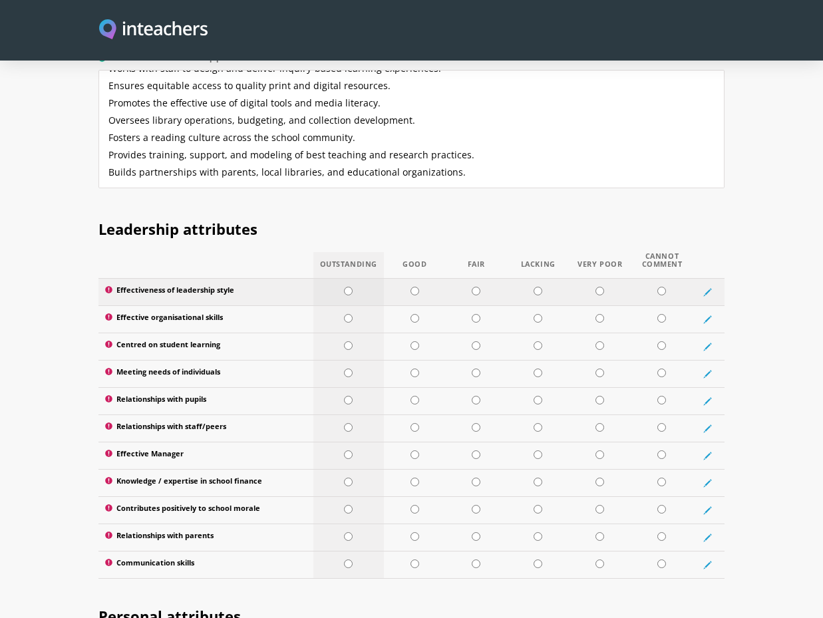
type textarea "Ms [PERSON_NAME] Capitle demonstrates strong professional competence and a clea…"
click at [351, 287] on input "radio" at bounding box center [348, 291] width 9 height 9
radio input "true"
click at [348, 314] on input "radio" at bounding box center [348, 318] width 9 height 9
radio input "true"
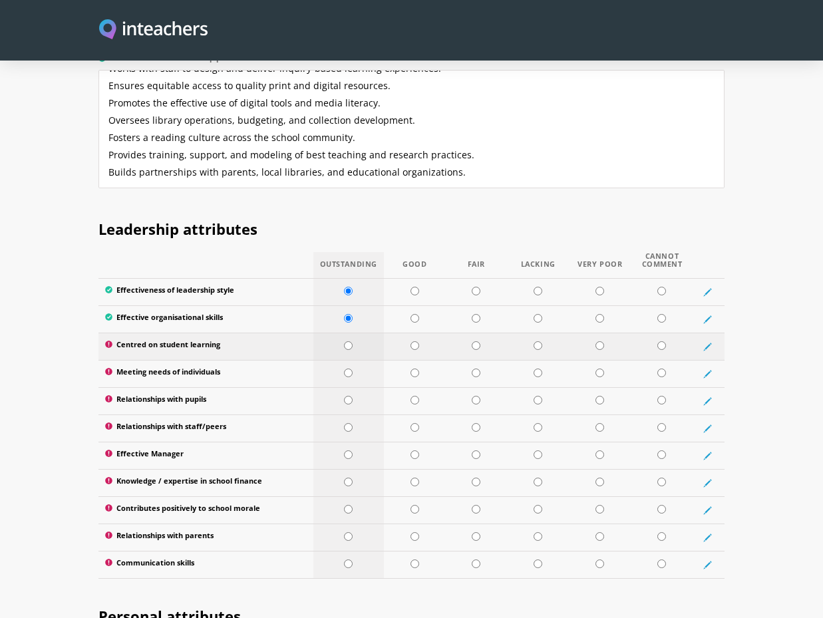
click at [344, 341] on input "radio" at bounding box center [348, 345] width 9 height 9
radio input "true"
click at [346, 369] on input "radio" at bounding box center [348, 373] width 9 height 9
radio input "true"
click at [345, 396] on input "radio" at bounding box center [348, 400] width 9 height 9
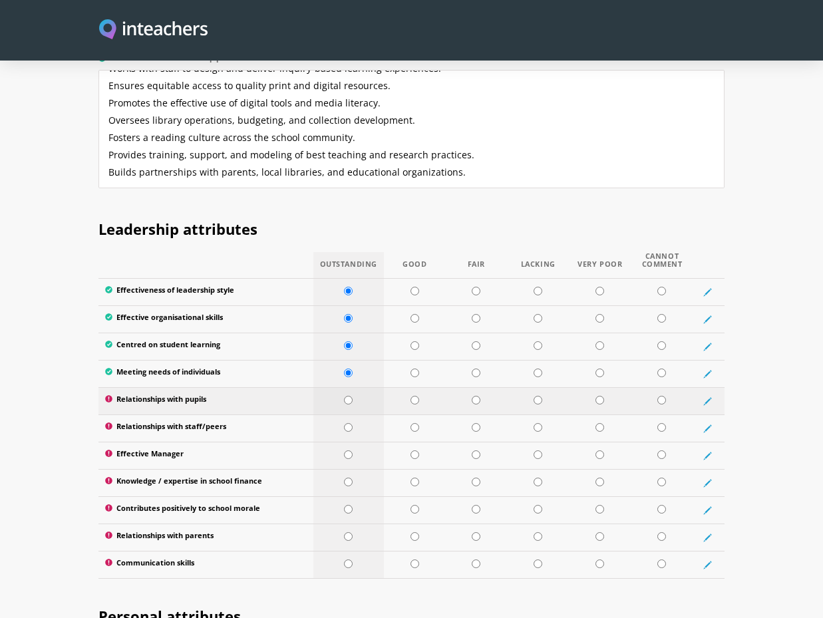
radio input "true"
click at [341, 442] on td at bounding box center [348, 455] width 71 height 27
radio input "true"
drag, startPoint x: 354, startPoint y: 412, endPoint x: 355, endPoint y: 451, distance: 39.3
click at [353, 414] on td at bounding box center [348, 427] width 71 height 27
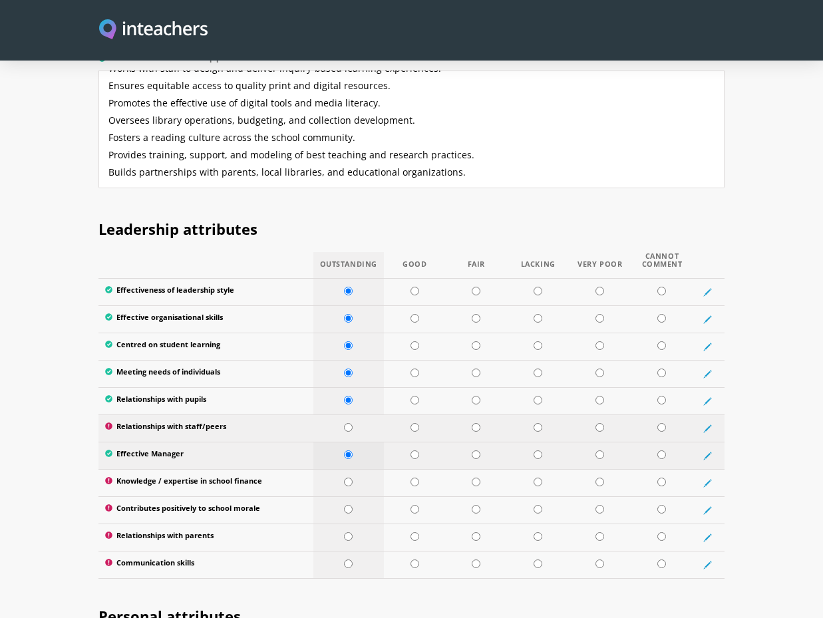
radio input "true"
drag, startPoint x: 354, startPoint y: 463, endPoint x: 353, endPoint y: 484, distance: 21.3
click at [354, 469] on td at bounding box center [348, 482] width 71 height 27
radio input "true"
drag, startPoint x: 352, startPoint y: 497, endPoint x: 351, endPoint y: 517, distance: 20.0
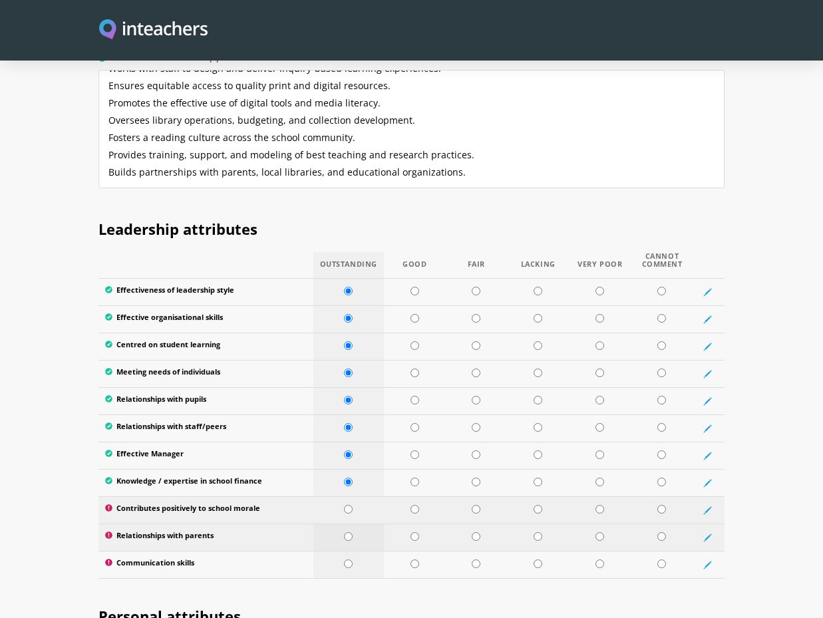
click at [352, 498] on td at bounding box center [348, 509] width 71 height 27
radio input "true"
click at [351, 532] on input "radio" at bounding box center [348, 536] width 9 height 9
radio input "true"
click at [354, 551] on td at bounding box center [348, 564] width 71 height 27
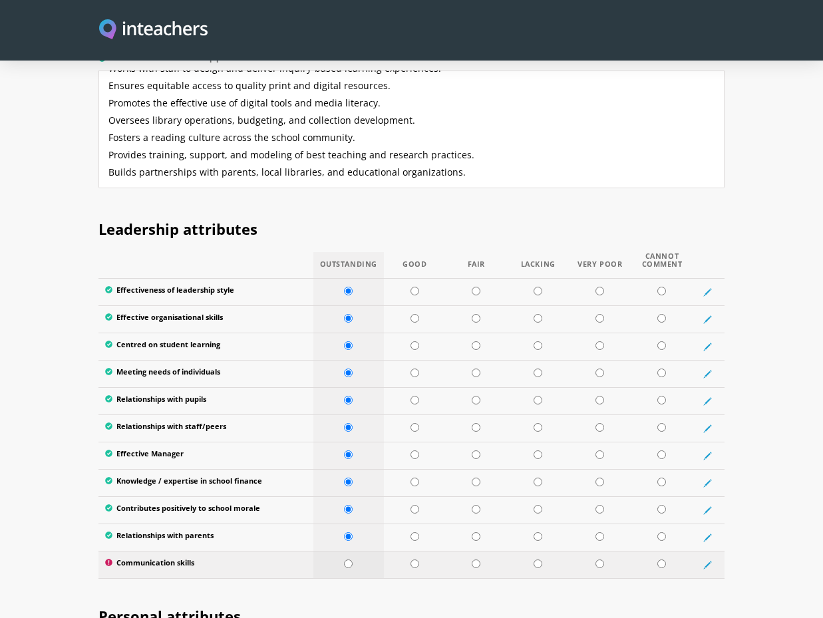
radio input "true"
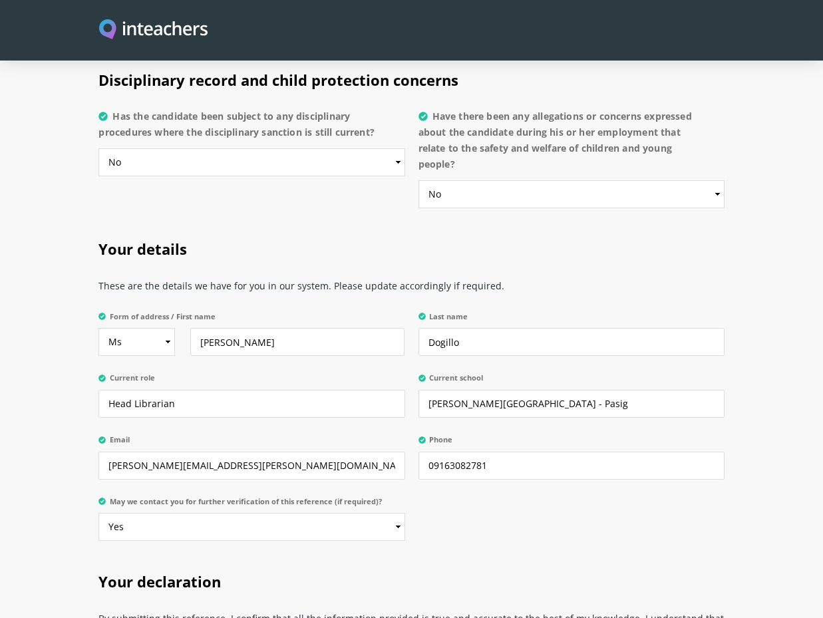
scroll to position [3193, 0]
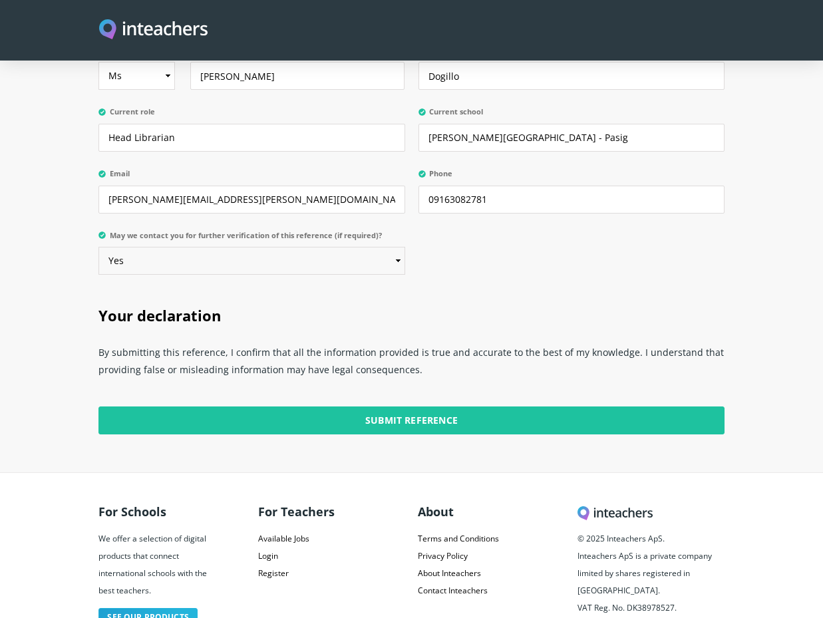
click at [299, 247] on select "Please select... Yes No" at bounding box center [251, 261] width 306 height 28
select select "No"
click at [98, 247] on select "Please select... Yes No" at bounding box center [251, 261] width 306 height 28
click at [455, 287] on h2 "Your declaration" at bounding box center [410, 313] width 625 height 52
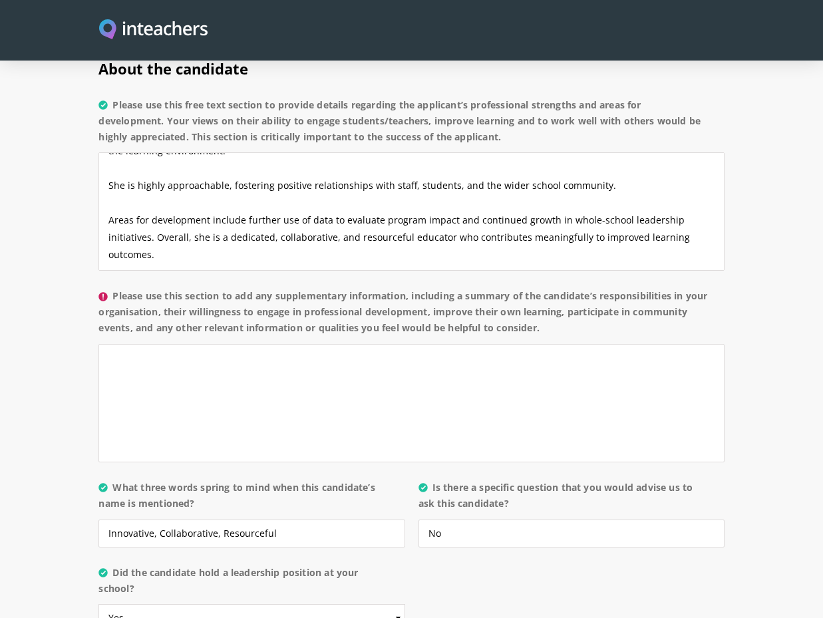
scroll to position [1036, 0]
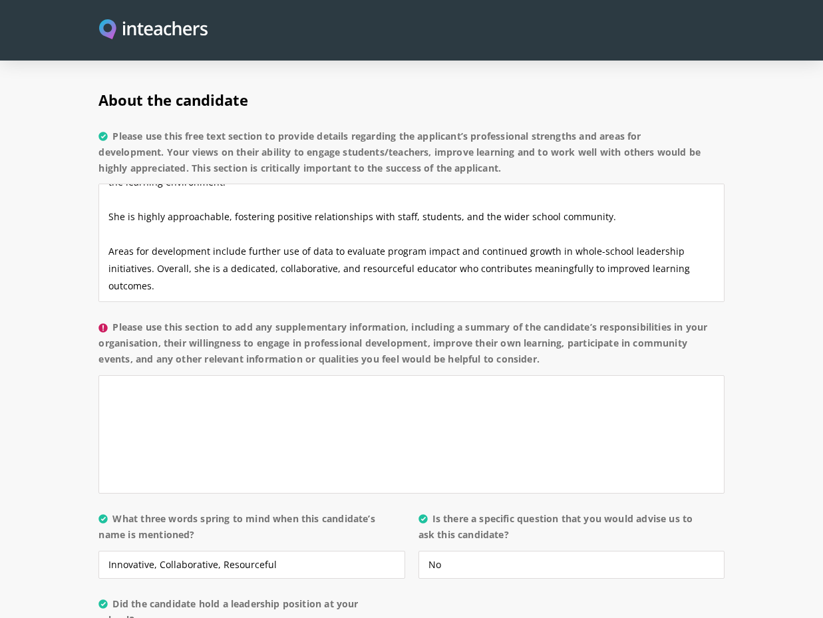
drag, startPoint x: 238, startPoint y: 309, endPoint x: 680, endPoint y: 351, distance: 444.4
click at [680, 351] on label "Please use this section to add any supplementary information, including a summa…" at bounding box center [410, 347] width 625 height 56
copy label "add any supplementary information, including a summary of the candidate’s respo…"
click at [190, 384] on textarea "Please use this section to add any supplementary information, including a summa…" at bounding box center [410, 434] width 625 height 118
paste textarea "She had fulfilled broad responsibilities within the school, including managing …"
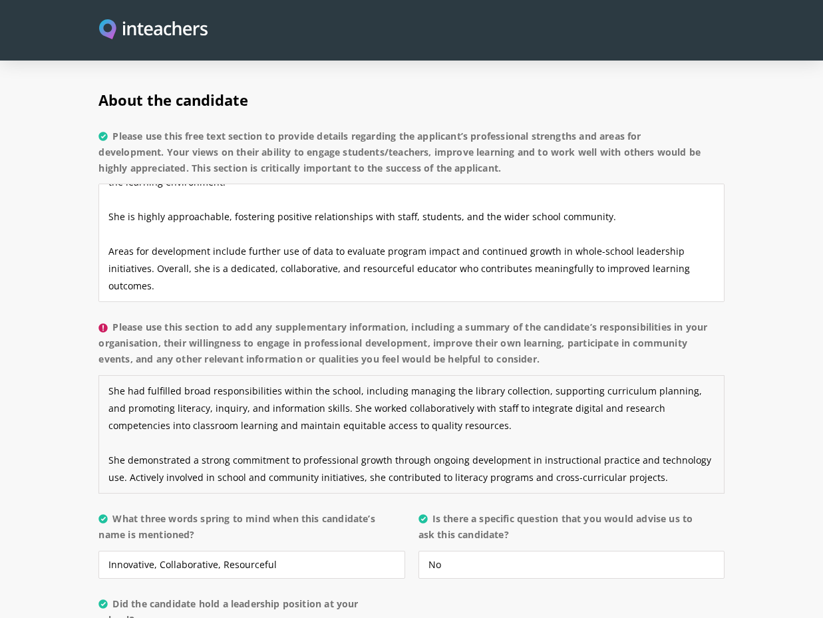
scroll to position [43, 0]
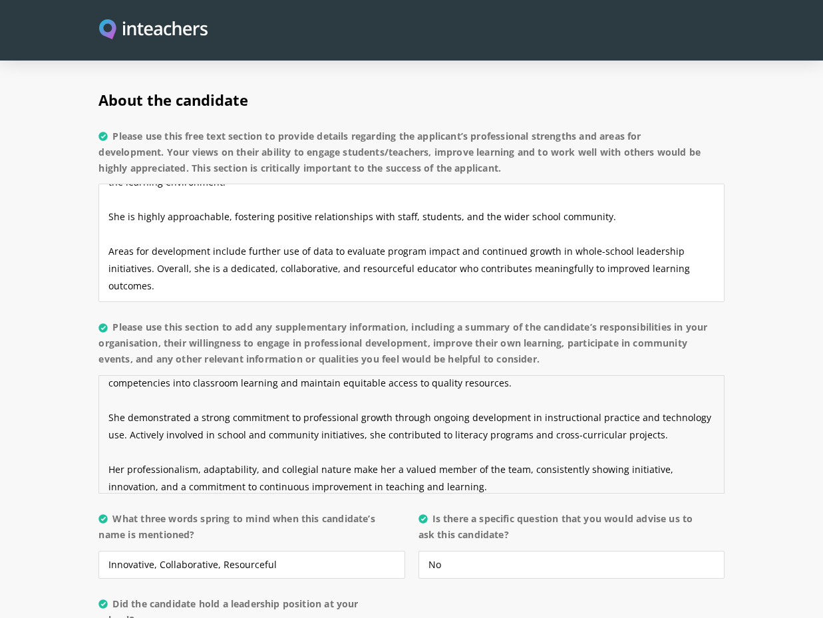
click at [184, 384] on textarea "She had fulfilled broad responsibilities within the school, including managing …" at bounding box center [410, 434] width 625 height 118
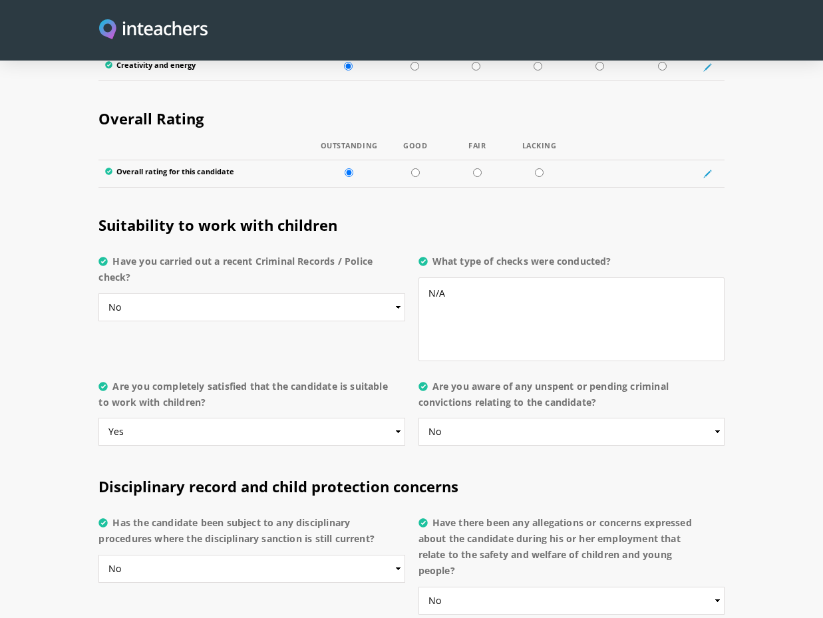
scroll to position [2528, 0]
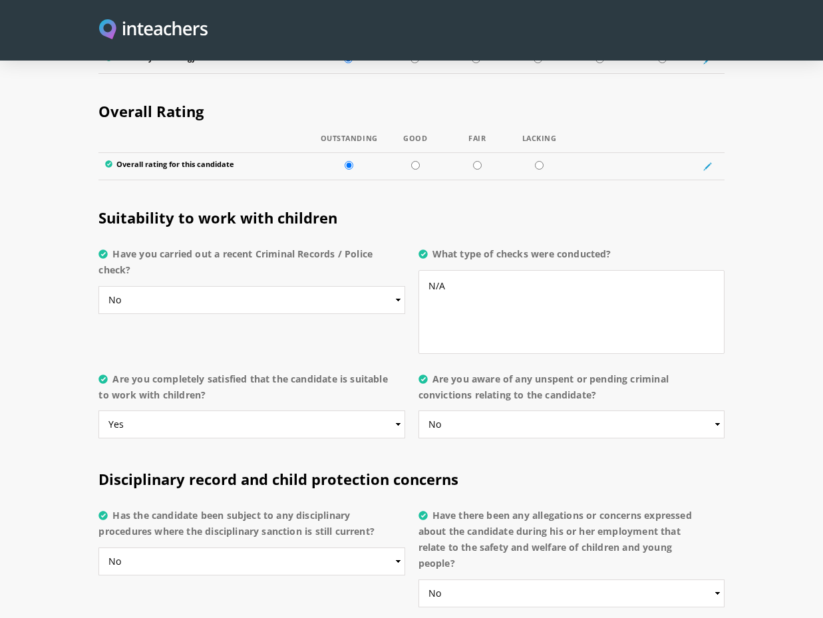
type textarea "She had fulfilled broad responsibilities within the school, including managing …"
drag, startPoint x: 437, startPoint y: 358, endPoint x: 603, endPoint y: 381, distance: 167.9
click at [603, 381] on label "Are you aware of any unspent or pending criminal convictions relating to the ca…" at bounding box center [571, 391] width 306 height 40
copy label "Are you aware of any unspent or pending criminal convictions relating to the ca…"
click at [548, 451] on h2 "Disciplinary record and child protection concerns" at bounding box center [410, 476] width 625 height 52
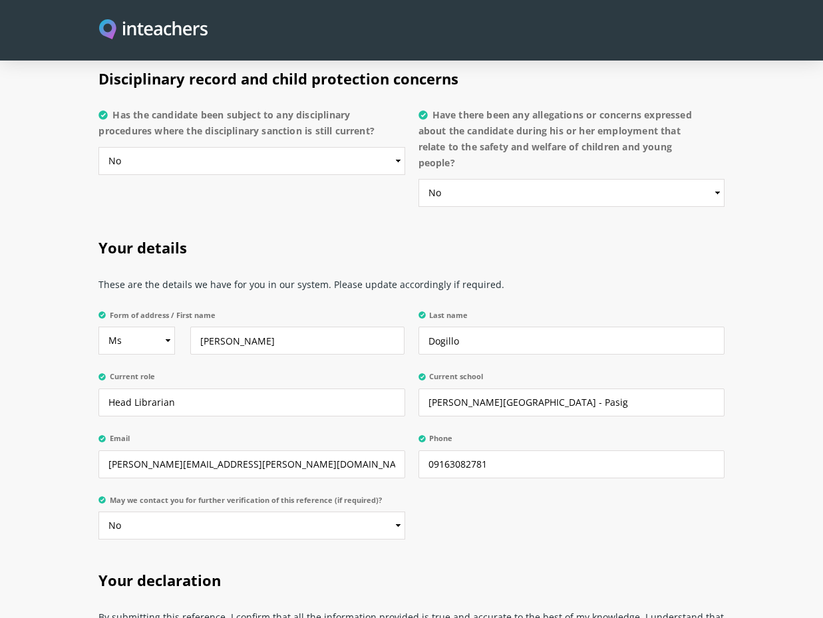
scroll to position [3060, 0]
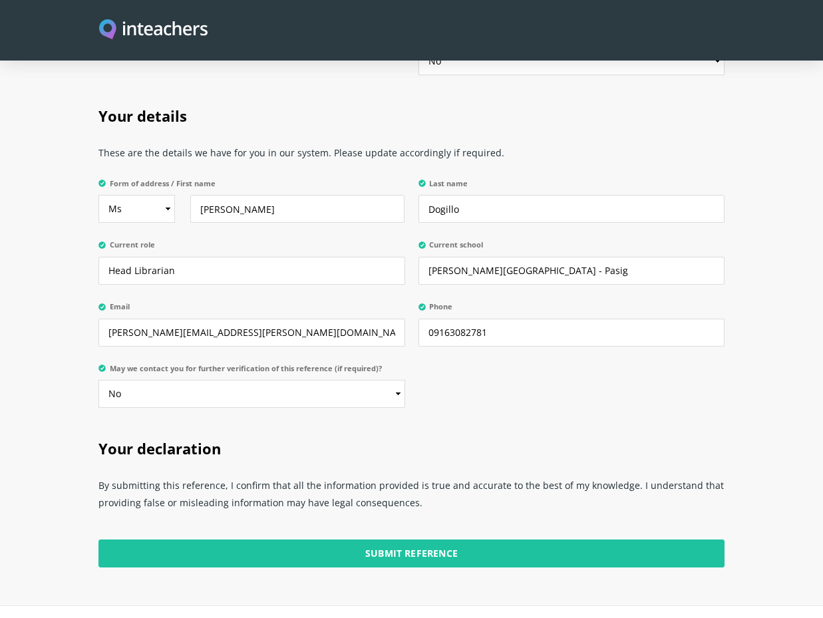
click at [549, 426] on h2 "Your declaration" at bounding box center [410, 446] width 625 height 52
click at [453, 366] on div "Your details These are the details we have for you in our system. Please update…" at bounding box center [411, 253] width 639 height 333
click at [462, 323] on input "09163082781" at bounding box center [571, 333] width 306 height 28
click at [459, 385] on div "Your details These are the details we have for you in our system. Please update…" at bounding box center [411, 253] width 639 height 333
click at [216, 319] on input "[PERSON_NAME][EMAIL_ADDRESS][PERSON_NAME][DOMAIN_NAME]" at bounding box center [251, 333] width 306 height 28
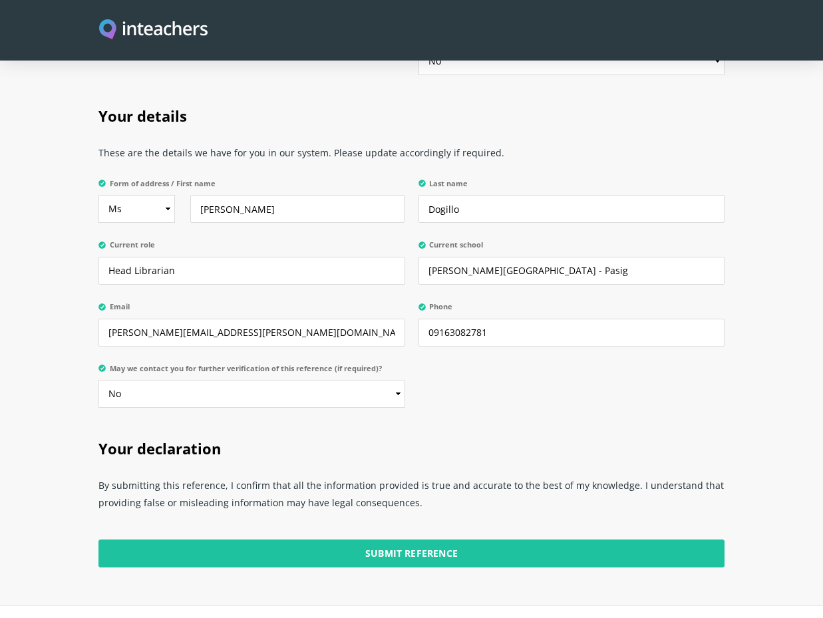
click at [457, 385] on div "Your details These are the details we have for you in our system. Please update…" at bounding box center [411, 253] width 639 height 333
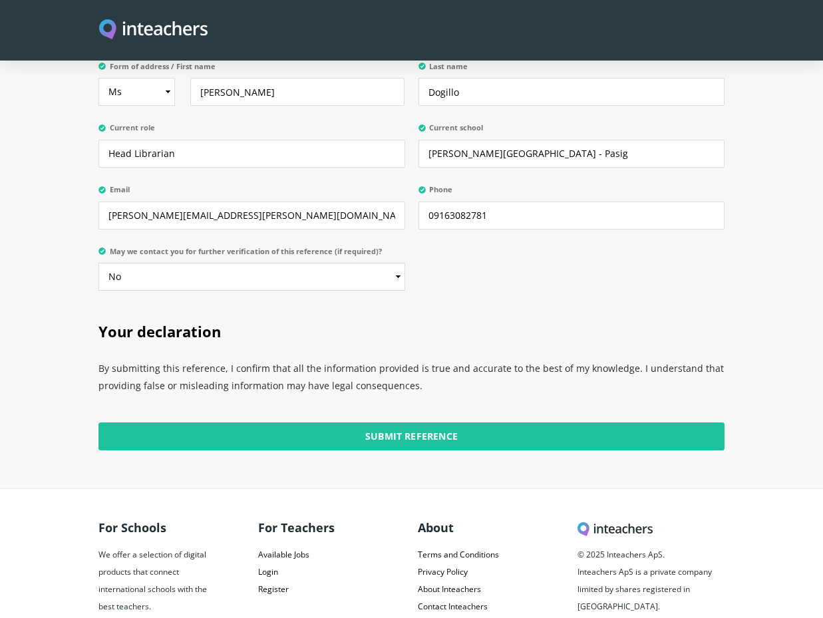
scroll to position [3231, 0]
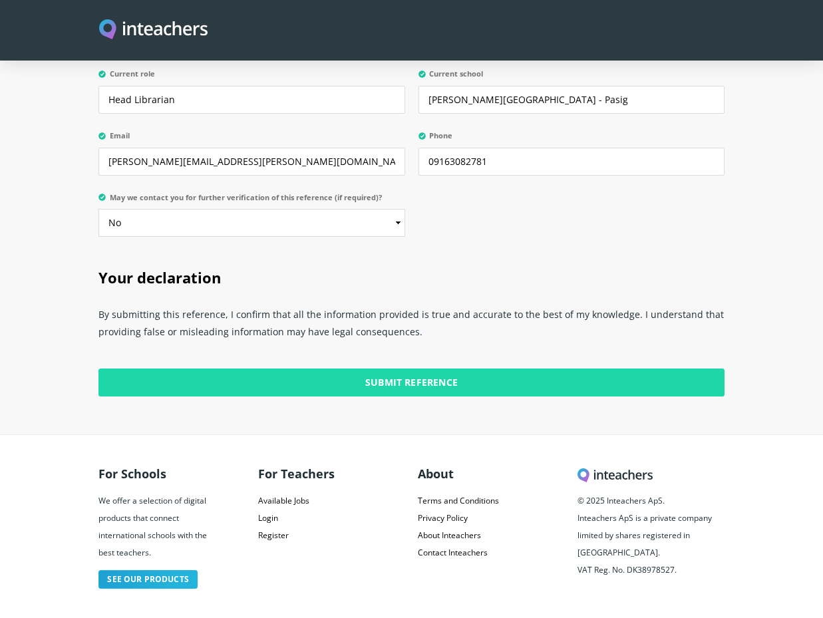
click at [466, 369] on input "Submit Reference" at bounding box center [410, 383] width 625 height 28
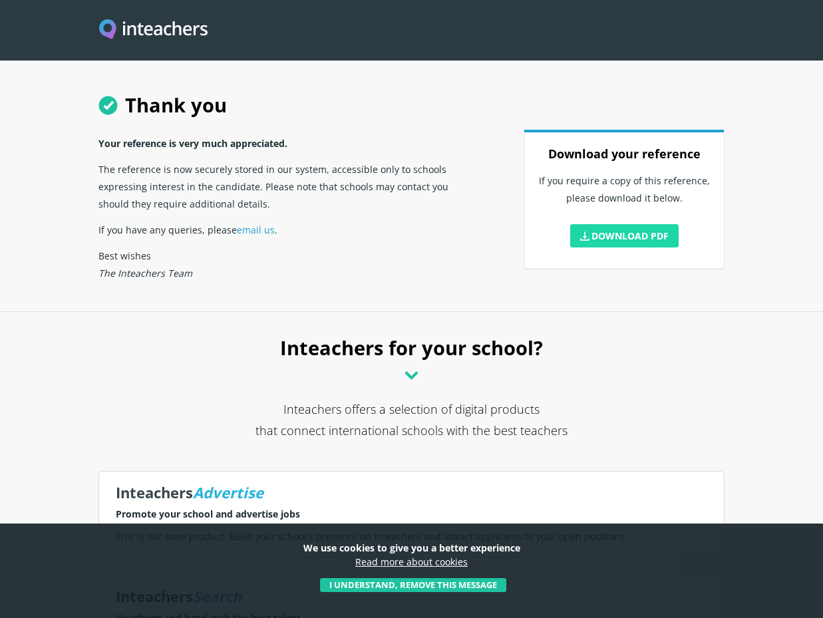
click at [623, 236] on link "Download PDF" at bounding box center [624, 235] width 109 height 23
